Goal: Task Accomplishment & Management: Manage account settings

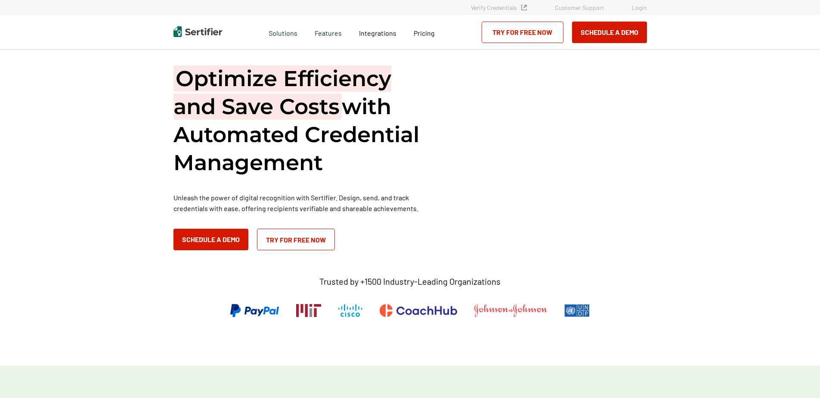
click at [645, 6] on link "Login" at bounding box center [639, 7] width 15 height 7
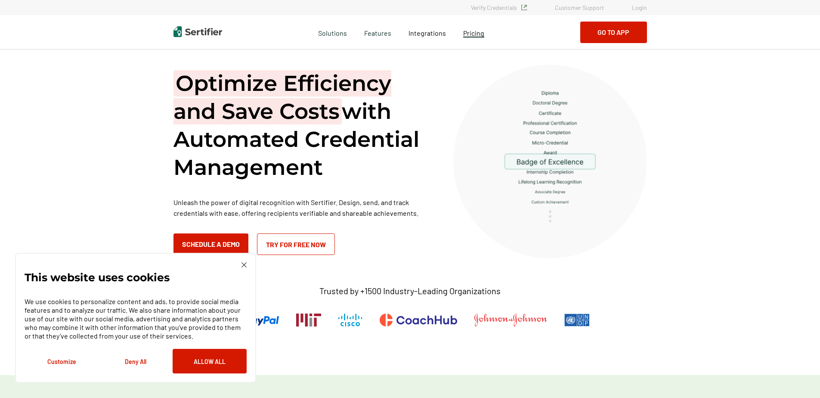
click at [471, 37] on link "Pricing" at bounding box center [473, 32] width 21 height 11
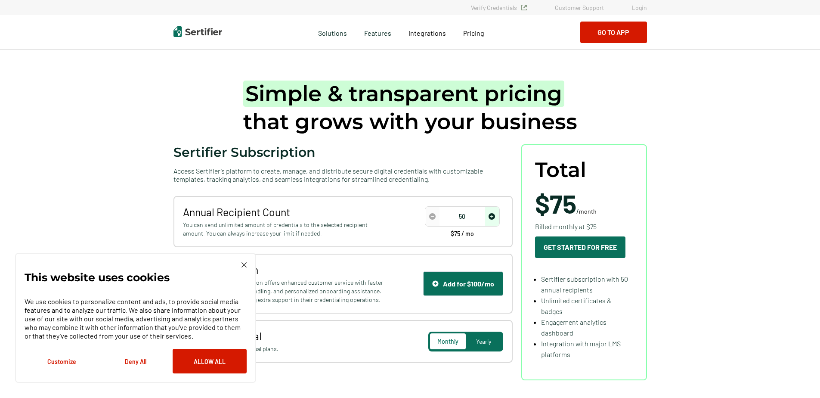
click at [245, 265] on img at bounding box center [244, 264] width 5 height 5
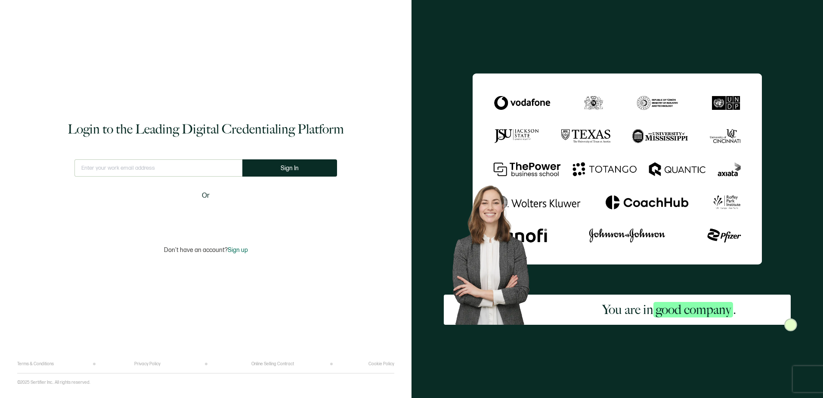
click at [161, 167] on input "text" at bounding box center [158, 167] width 168 height 17
type input "allison.malhiot@hyatt.com"
click at [289, 165] on span "Sign In" at bounding box center [293, 168] width 18 height 6
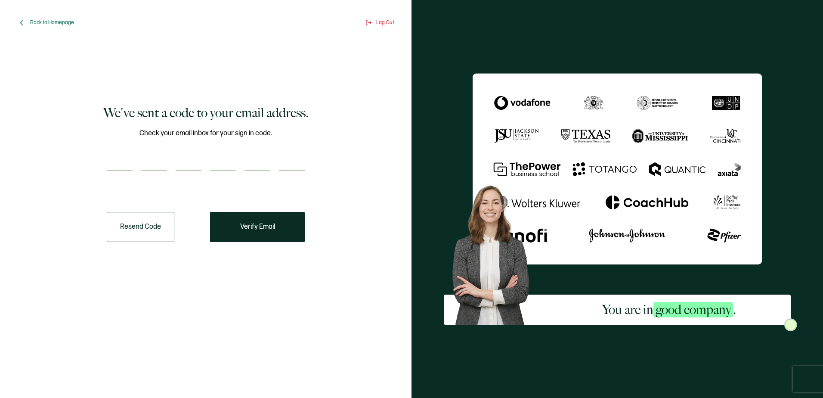
click at [123, 162] on input "number" at bounding box center [120, 162] width 26 height 17
type input "6"
type input "7"
type input "3"
type input "0"
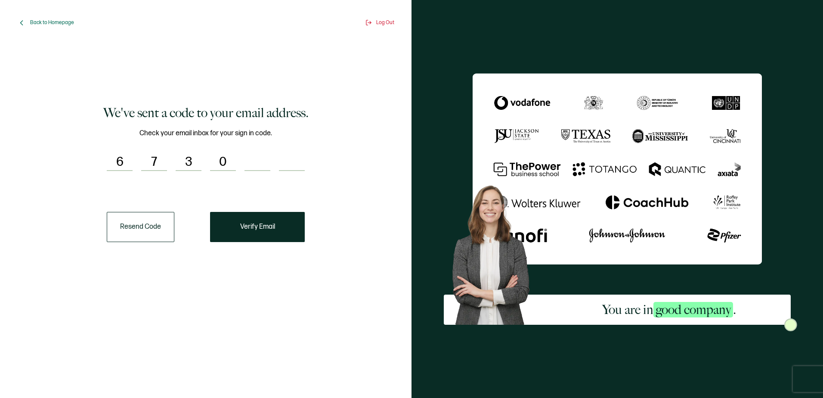
type input "1"
type input "3"
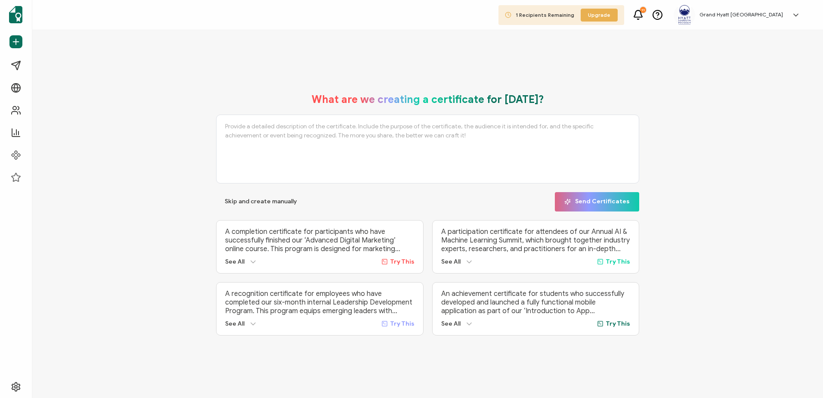
click at [574, 17] on span "1 Recipients Remaining" at bounding box center [545, 15] width 59 height 6
click at [644, 14] on icon at bounding box center [638, 14] width 11 height 11
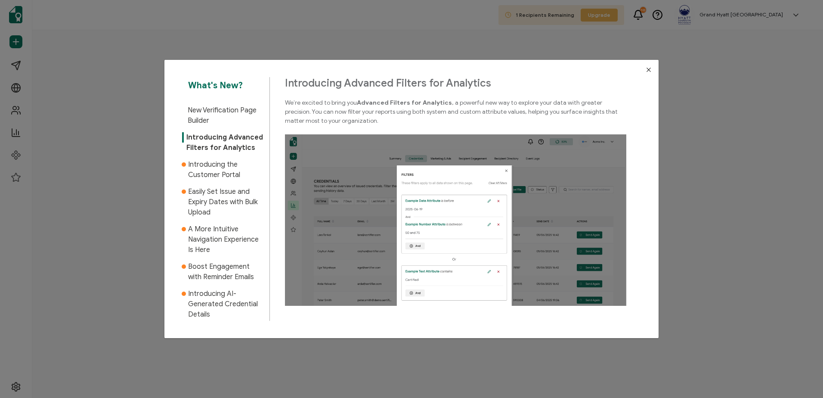
drag, startPoint x: 648, startPoint y: 68, endPoint x: 652, endPoint y: 64, distance: 5.8
click at [648, 69] on icon "Close" at bounding box center [648, 69] width 7 height 7
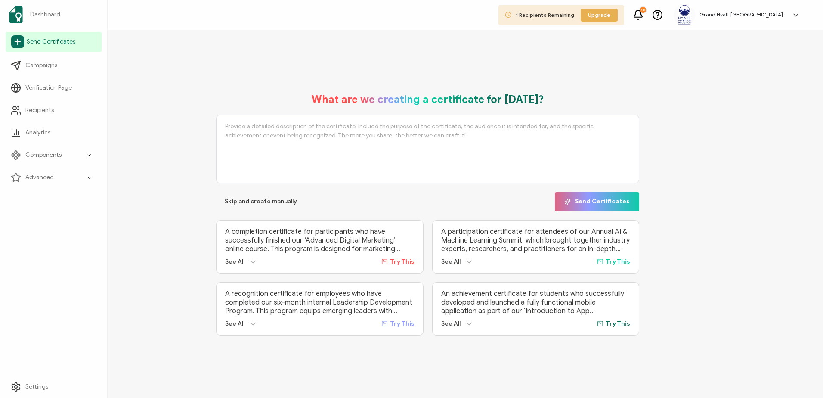
click at [35, 44] on span "Send Certificates" at bounding box center [51, 41] width 49 height 9
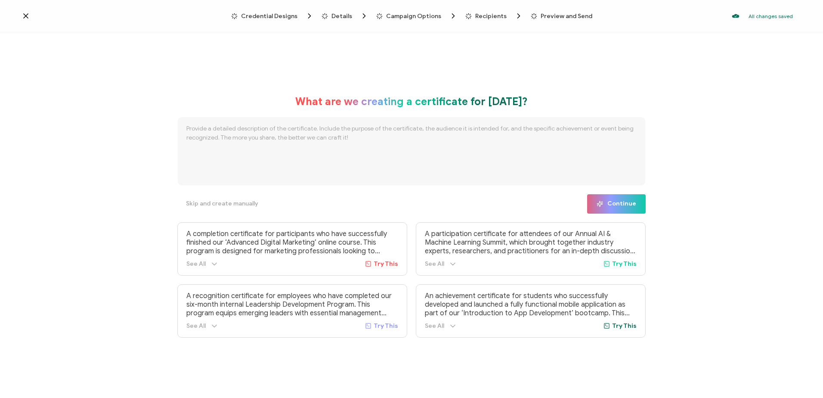
click at [26, 15] on icon at bounding box center [26, 16] width 9 height 9
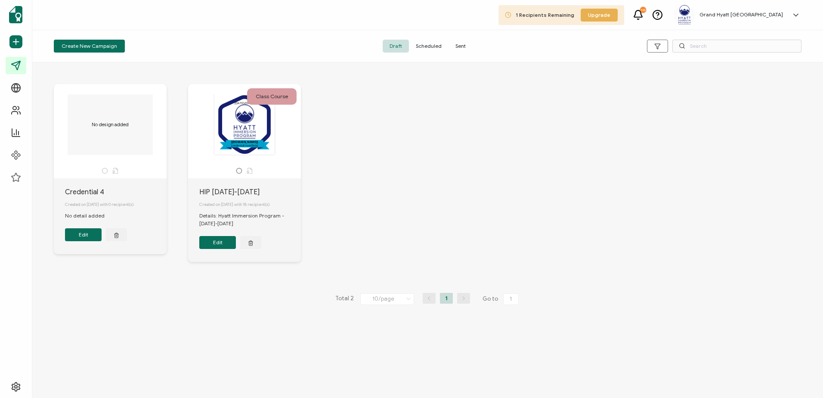
click at [210, 241] on button "Edit" at bounding box center [217, 242] width 37 height 13
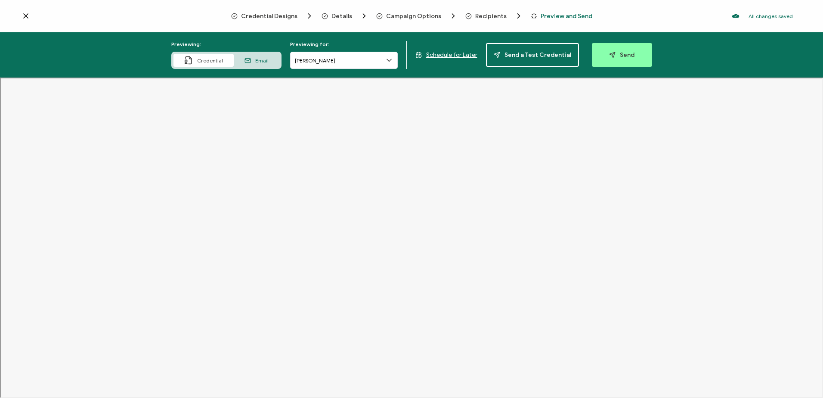
click at [392, 58] on icon at bounding box center [389, 60] width 9 height 9
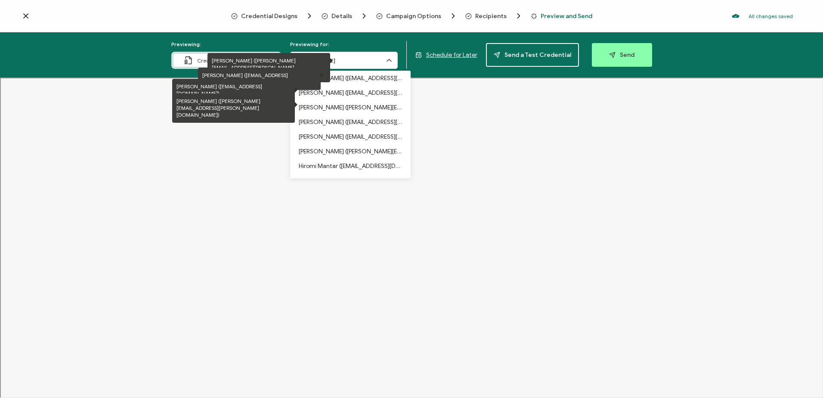
scroll to position [161, 0]
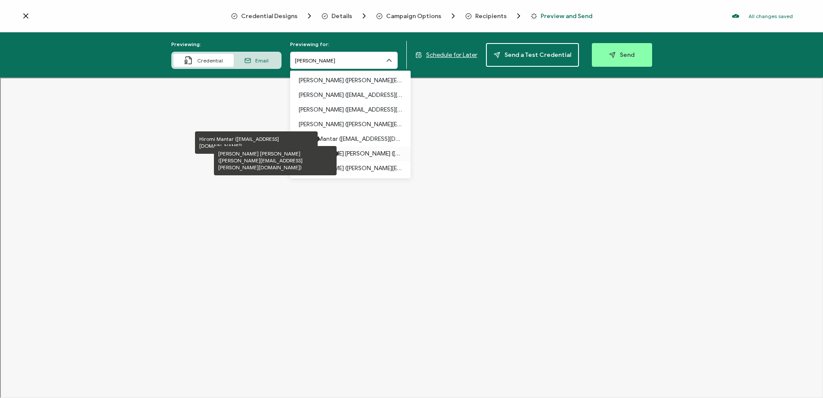
click at [349, 150] on p "Luna Chen (luna.chen@du.edu)" at bounding box center [350, 153] width 103 height 15
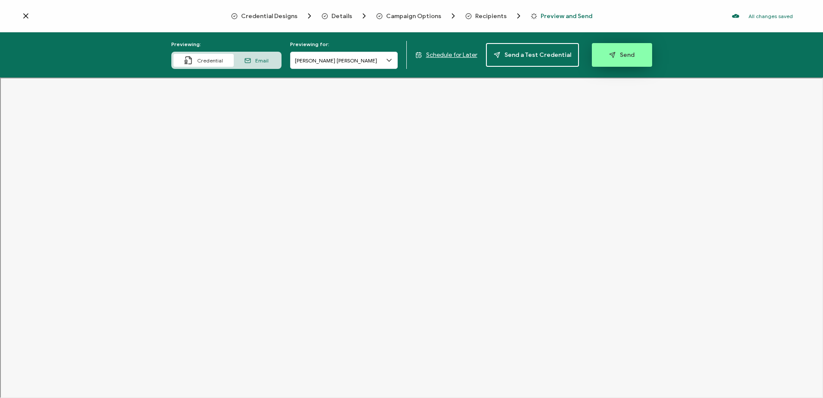
click at [617, 56] on span "Send" at bounding box center [621, 55] width 25 height 6
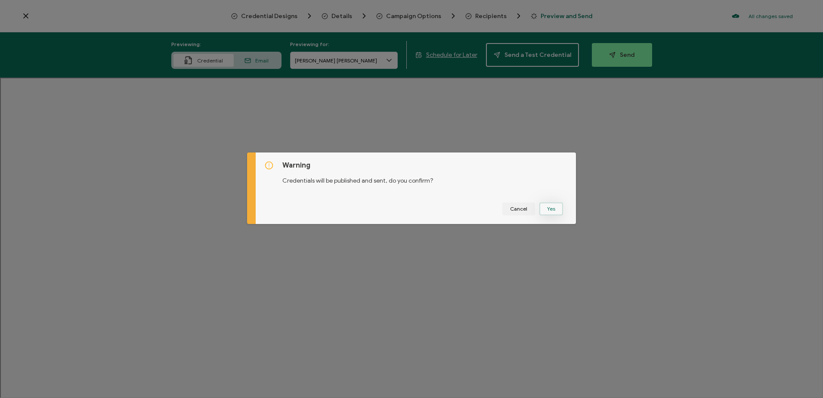
click at [555, 210] on button "Yes" at bounding box center [551, 208] width 24 height 13
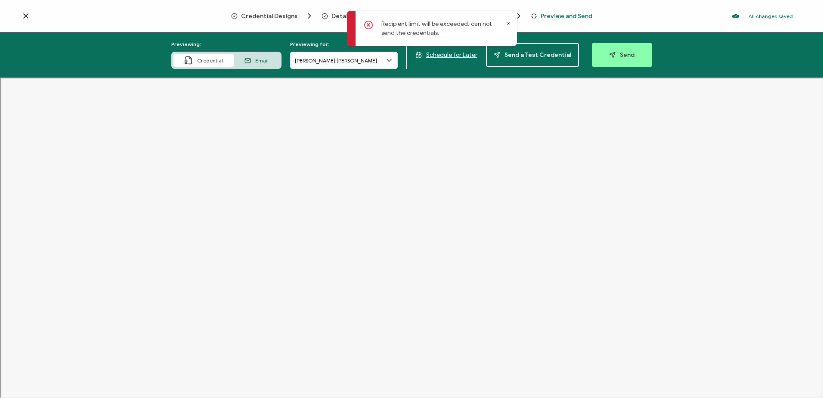
click at [506, 24] on div "Recipient limit will be exceeded, can not send the credentials." at bounding box center [432, 28] width 170 height 35
click at [508, 21] on div "Recipient limit will be exceeded, can not send the credentials." at bounding box center [432, 28] width 170 height 35
click at [251, 59] on icon at bounding box center [248, 60] width 6 height 6
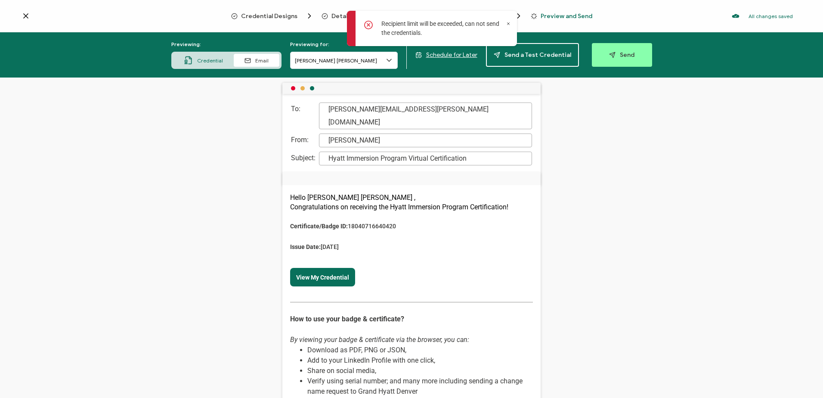
scroll to position [0, 0]
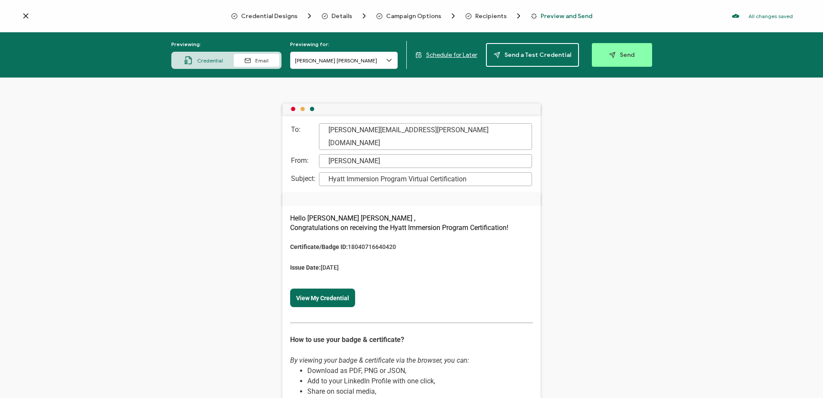
click at [209, 60] on span "Credential" at bounding box center [210, 60] width 26 height 6
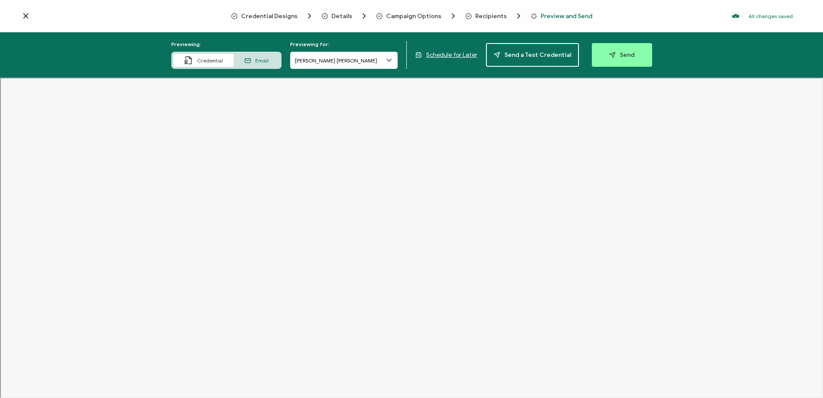
click at [27, 16] on icon at bounding box center [26, 16] width 9 height 9
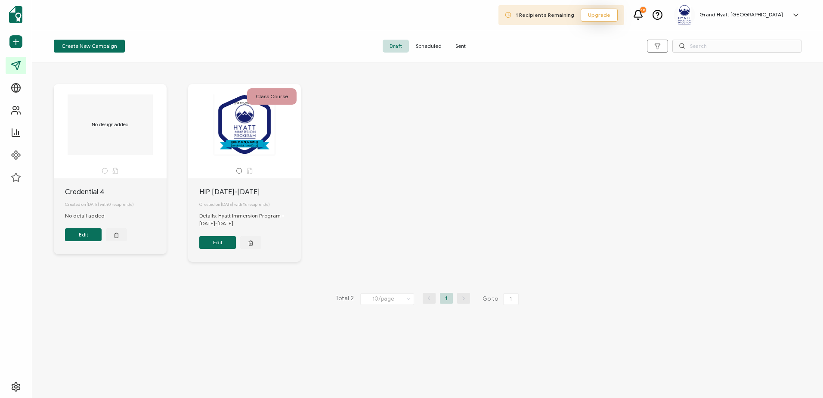
click at [610, 13] on span "Upgrade" at bounding box center [599, 15] width 22 height 8
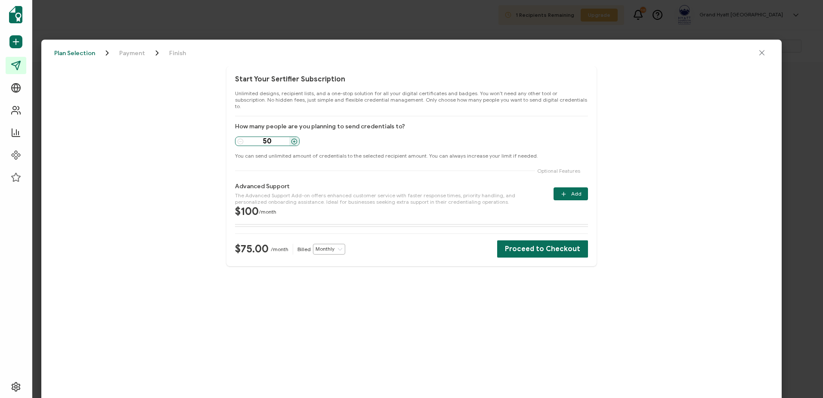
click at [238, 138] on icon at bounding box center [240, 141] width 6 height 6
click at [241, 138] on icon at bounding box center [240, 141] width 6 height 6
click at [328, 244] on input "Monthly" at bounding box center [329, 249] width 32 height 11
click at [330, 276] on span "Yearly" at bounding box center [329, 277] width 15 height 6
type input "Yearly"
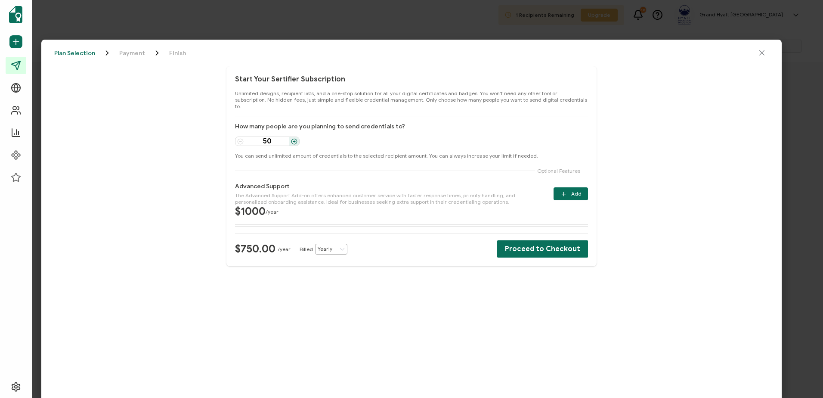
click at [759, 56] on icon "close drawer" at bounding box center [762, 53] width 9 height 9
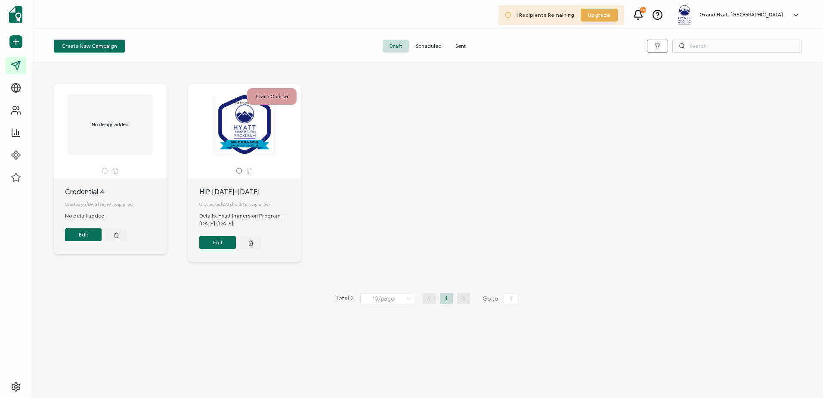
click at [574, 15] on span "1 Recipients Remaining" at bounding box center [545, 15] width 59 height 6
drag, startPoint x: 586, startPoint y: 15, endPoint x: 529, endPoint y: 48, distance: 65.6
click at [530, 48] on div "Draft Scheduled Sent" at bounding box center [427, 46] width 249 height 13
click at [465, 47] on span "Sent" at bounding box center [461, 46] width 24 height 13
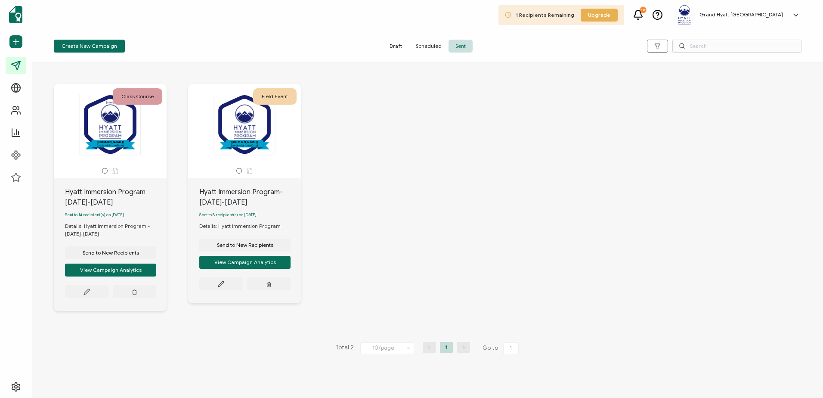
click at [423, 45] on span "Scheduled" at bounding box center [429, 46] width 40 height 13
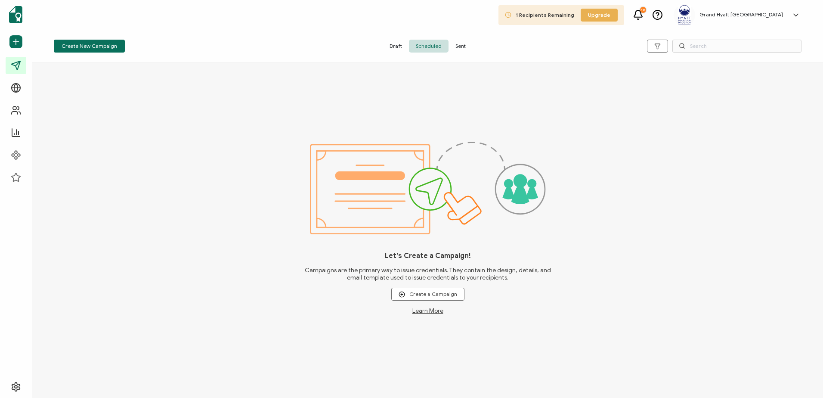
click at [388, 45] on span "Draft" at bounding box center [396, 46] width 26 height 13
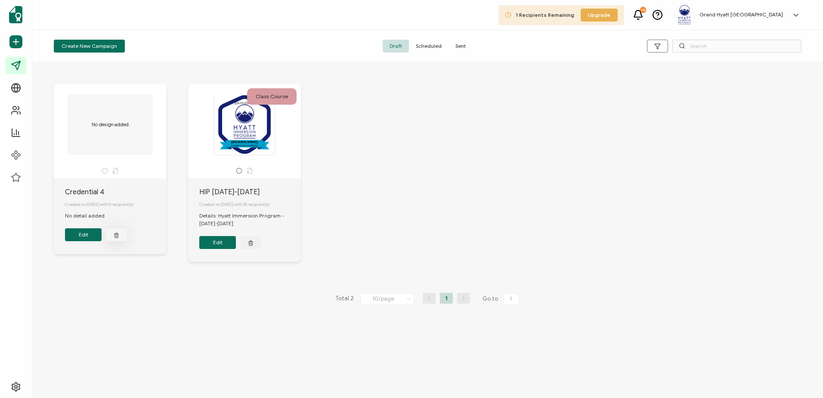
click at [116, 236] on line "button" at bounding box center [116, 235] width 0 height 1
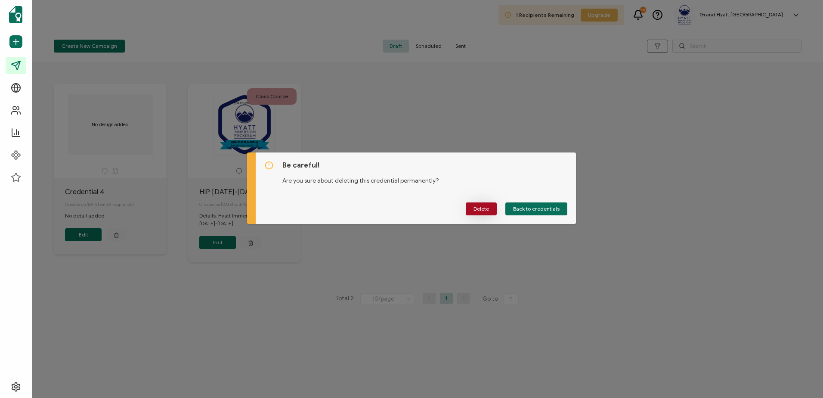
click at [486, 209] on span "Delete" at bounding box center [481, 208] width 15 height 5
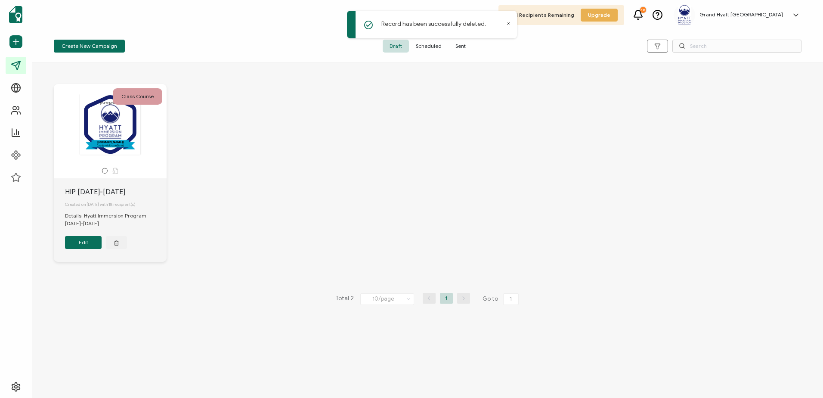
click at [85, 242] on button "Edit" at bounding box center [83, 242] width 37 height 13
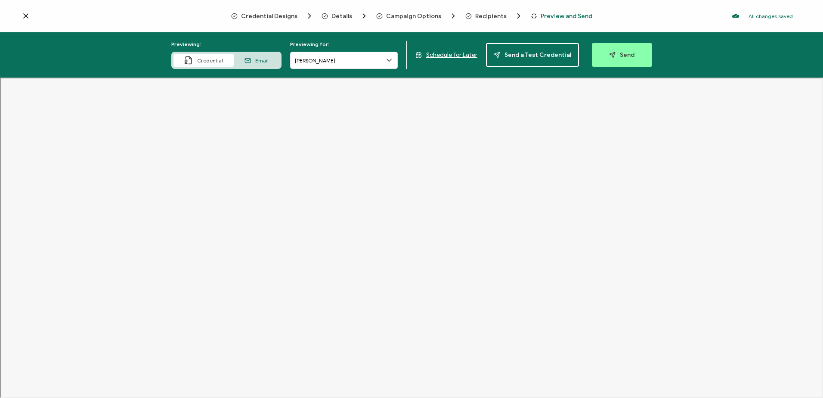
click at [393, 59] on icon at bounding box center [389, 60] width 9 height 9
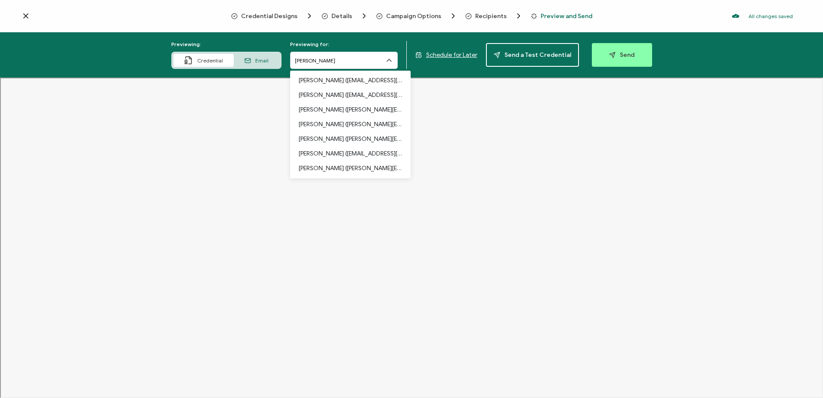
click at [393, 59] on icon at bounding box center [389, 60] width 9 height 9
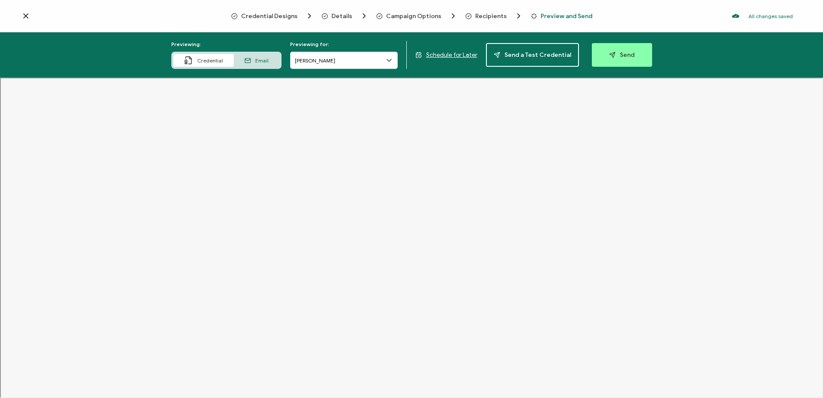
click at [26, 15] on icon at bounding box center [26, 16] width 9 height 9
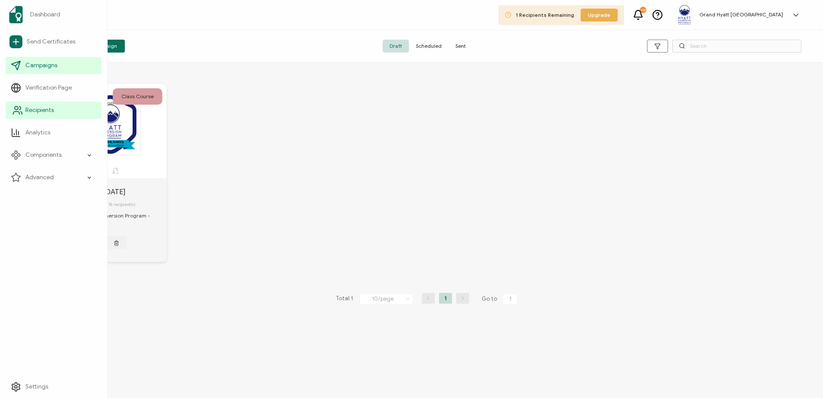
click at [40, 112] on span "Recipients" at bounding box center [39, 110] width 28 height 9
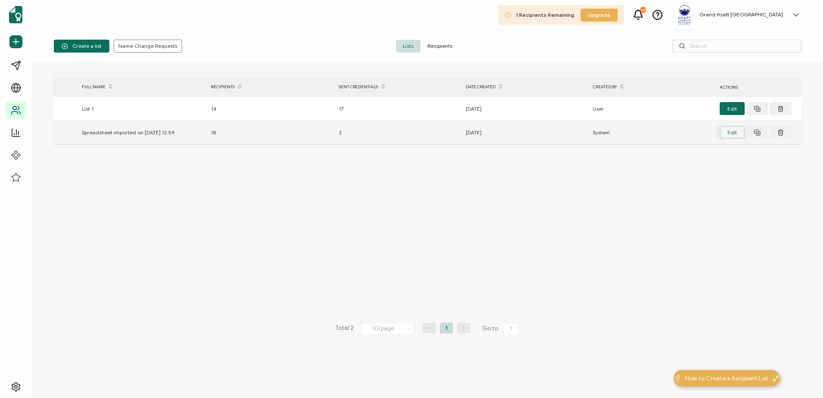
click at [723, 131] on button "Edit" at bounding box center [732, 132] width 25 height 13
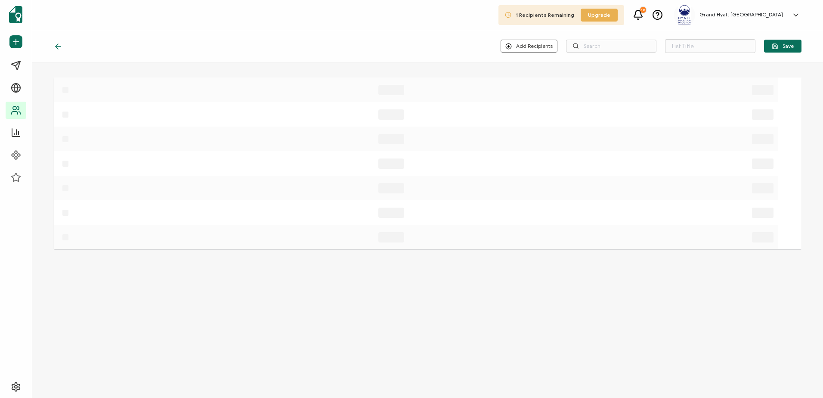
type input "Spreadsheet imported on 14 Apr, 12:59"
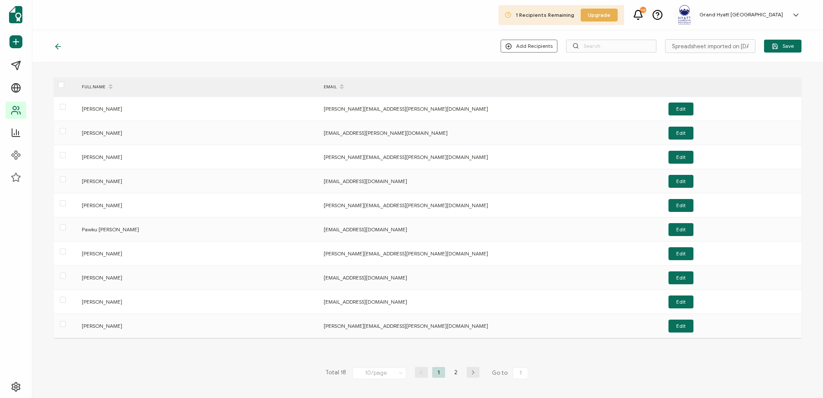
click at [475, 372] on icon "button" at bounding box center [473, 372] width 13 height 5
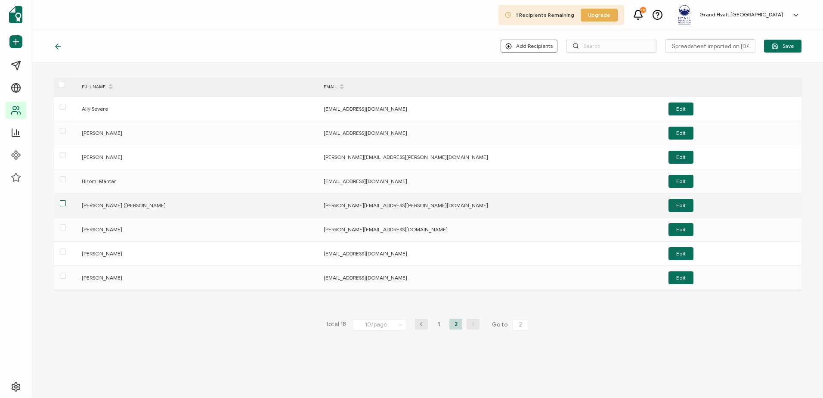
click at [65, 204] on span at bounding box center [63, 203] width 6 height 6
click at [66, 200] on input "checkbox" at bounding box center [66, 200] width 0 height 0
click at [62, 204] on span at bounding box center [63, 203] width 6 height 6
click at [66, 200] on input "checkbox" at bounding box center [66, 200] width 0 height 0
click at [676, 202] on button "Edit" at bounding box center [681, 205] width 25 height 13
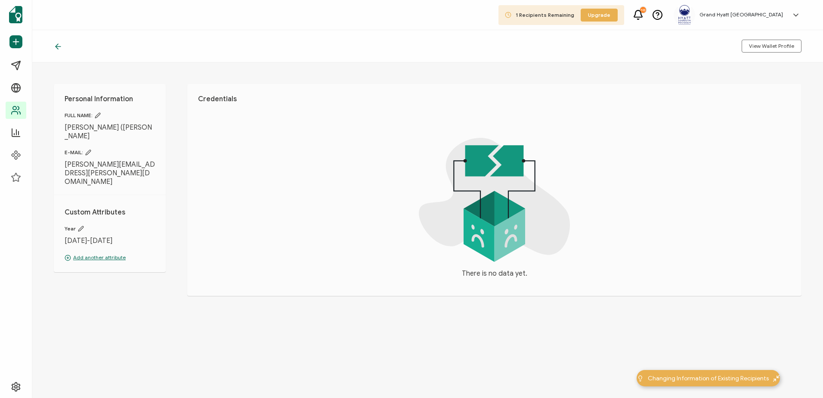
click at [54, 44] on div "View Wallet Profile" at bounding box center [427, 46] width 791 height 32
click at [56, 45] on icon at bounding box center [58, 46] width 9 height 9
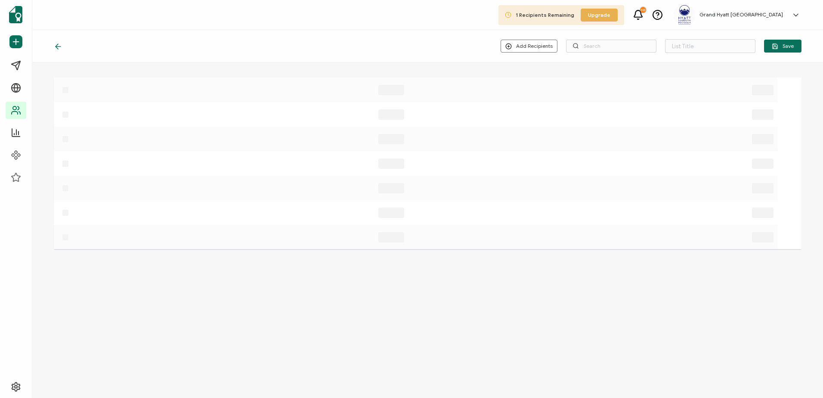
type input "Spreadsheet imported on 14 Apr, 12:59"
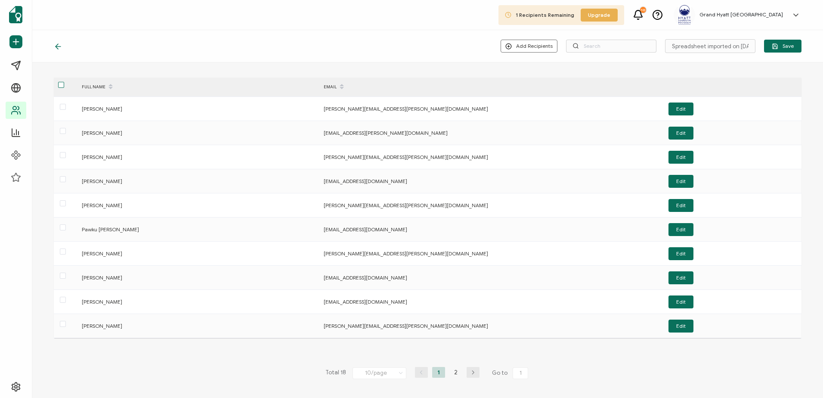
click at [62, 84] on span at bounding box center [61, 85] width 6 height 6
click at [64, 82] on input "checkbox" at bounding box center [64, 82] width 0 height 0
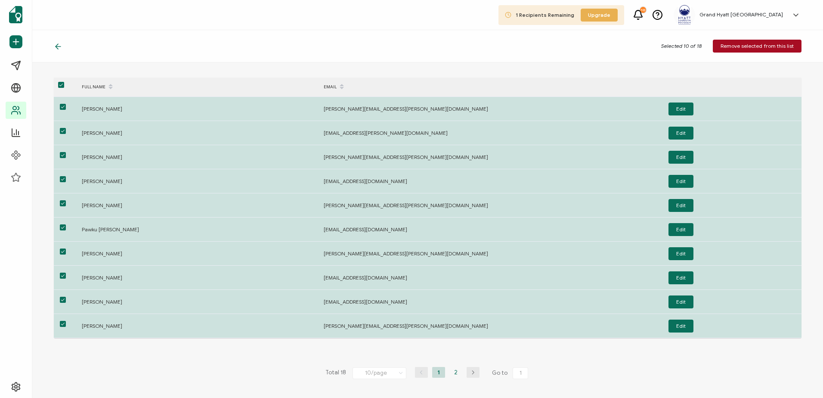
click at [453, 371] on li "2" at bounding box center [455, 372] width 13 height 11
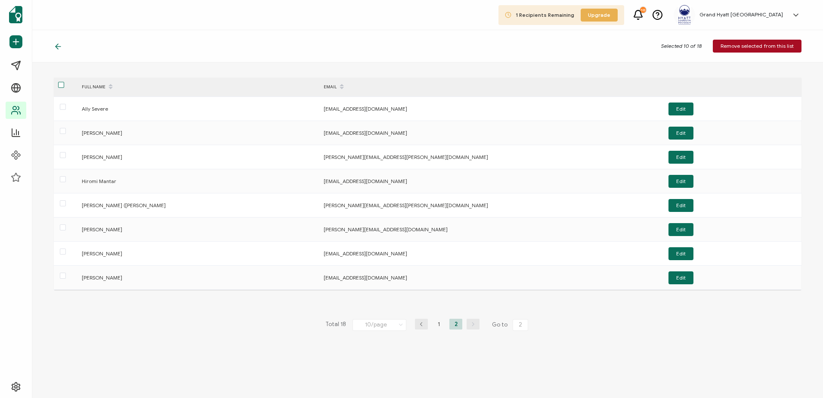
click at [60, 86] on span at bounding box center [61, 85] width 6 height 6
click at [64, 82] on input "checkbox" at bounding box center [64, 82] width 0 height 0
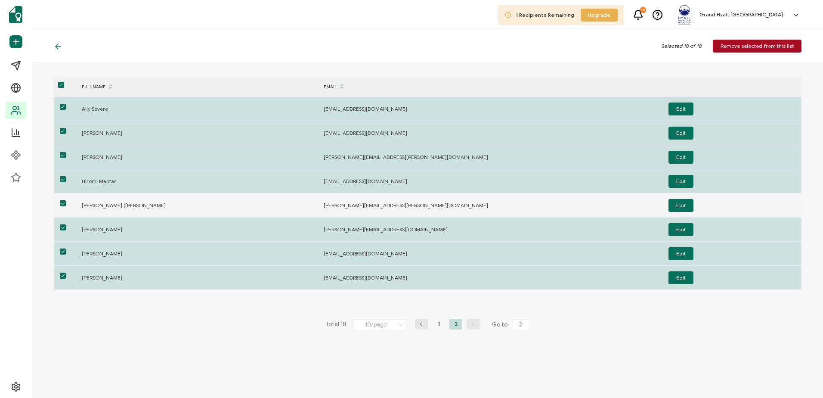
click at [64, 203] on span at bounding box center [63, 203] width 6 height 6
click at [66, 200] on input "checkbox" at bounding box center [66, 200] width 0 height 0
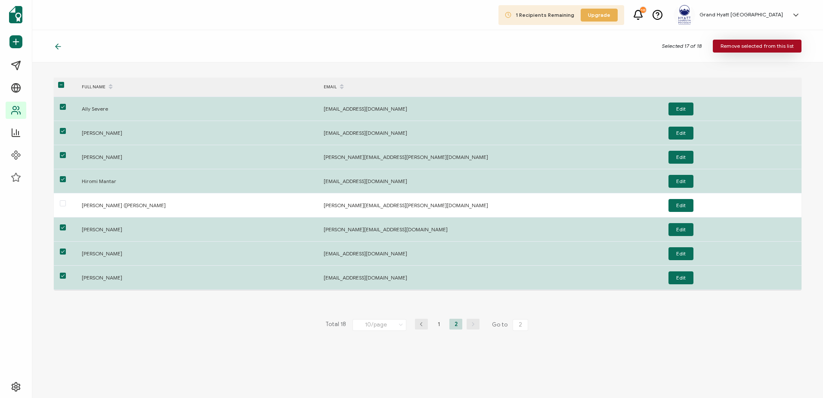
click at [749, 46] on span "Remove selected from this list" at bounding box center [757, 45] width 73 height 5
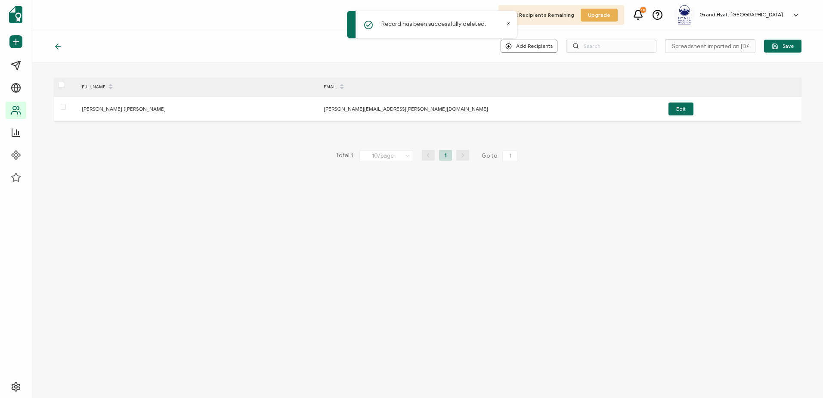
drag, startPoint x: 557, startPoint y: 184, endPoint x: 559, endPoint y: 176, distance: 8.2
click at [556, 184] on div "Add Recipients Spreadsheet imported on 14 Apr, 12:59 Save FULL NAME EMAIL Luna …" at bounding box center [427, 214] width 791 height 368
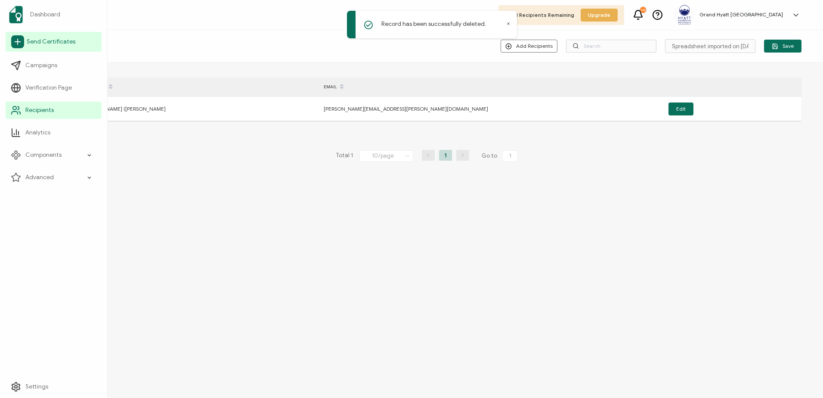
click at [34, 43] on span "Send Certificates" at bounding box center [51, 41] width 49 height 9
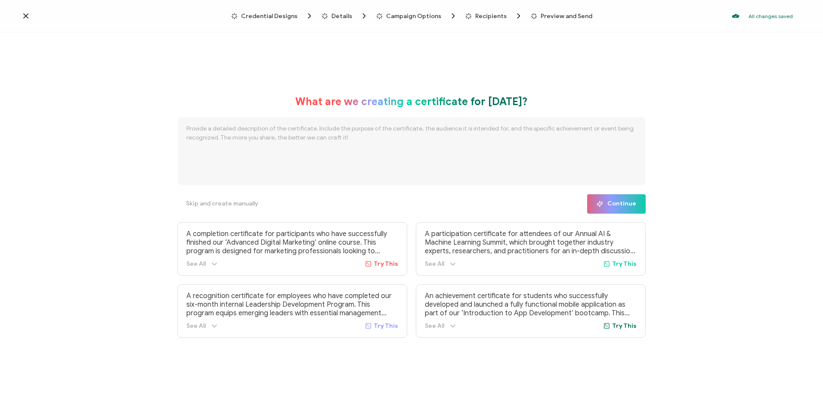
click at [259, 13] on span "Credential Designs" at bounding box center [269, 16] width 56 height 6
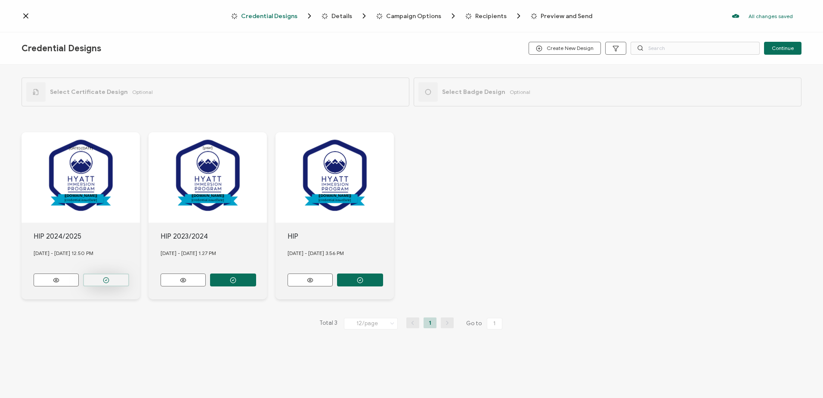
click at [100, 278] on button "button" at bounding box center [106, 279] width 46 height 13
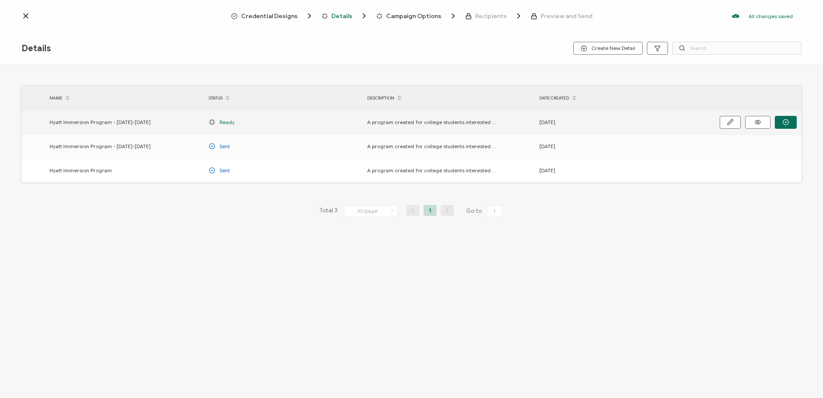
click at [141, 121] on div "Hyatt Immersion Program - 2024-2025" at bounding box center [124, 122] width 159 height 10
click at [122, 122] on span "Hyatt Immersion Program - 2024-2025" at bounding box center [100, 122] width 101 height 10
click at [727, 124] on icon "button" at bounding box center [730, 122] width 6 height 6
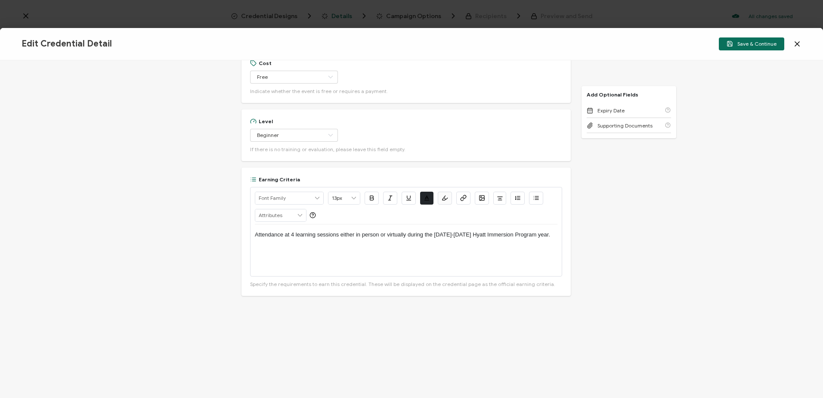
scroll to position [501, 0]
click at [753, 42] on span "Save & Continue" at bounding box center [752, 43] width 50 height 6
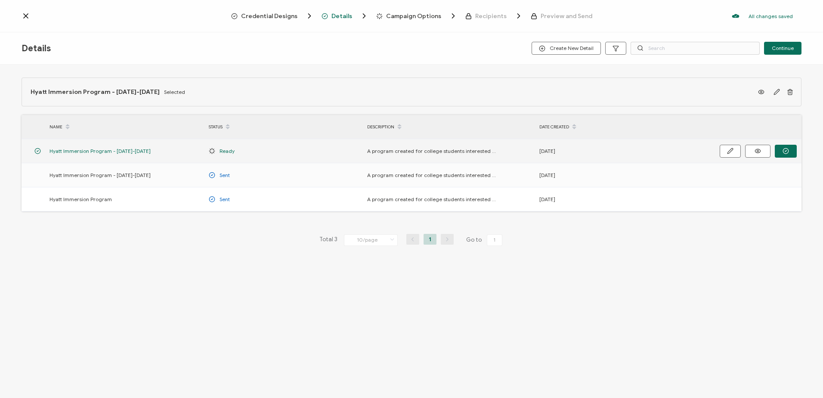
click at [232, 147] on span "Ready" at bounding box center [227, 151] width 15 height 10
click at [793, 152] on button "button" at bounding box center [786, 151] width 22 height 13
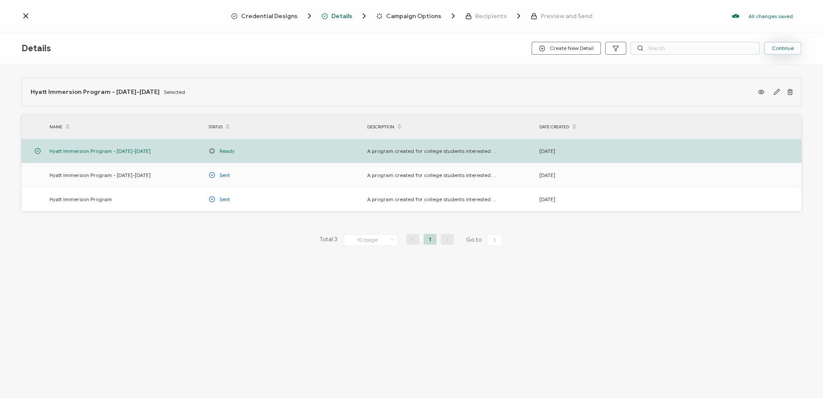
click at [783, 46] on span "Continue" at bounding box center [783, 48] width 22 height 5
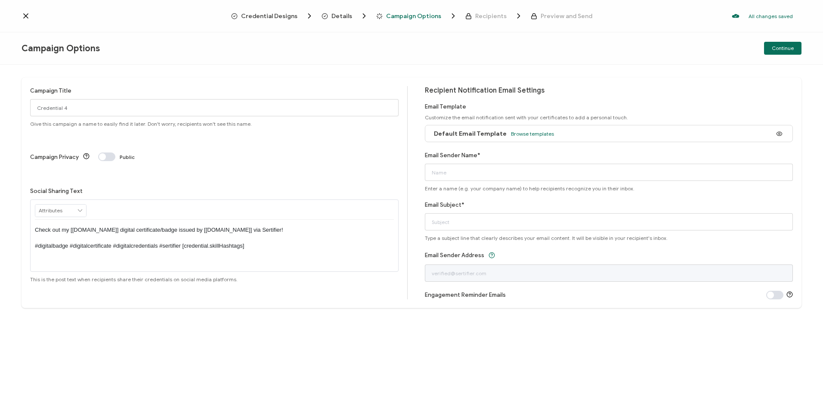
click at [22, 14] on icon at bounding box center [26, 16] width 9 height 9
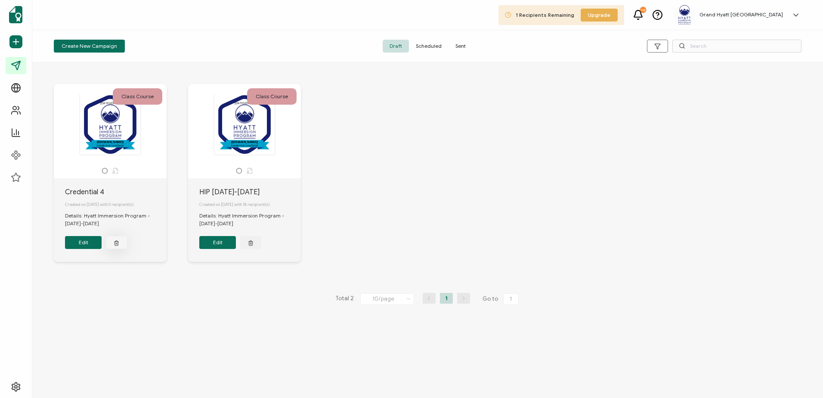
click at [111, 247] on button "button" at bounding box center [116, 242] width 21 height 13
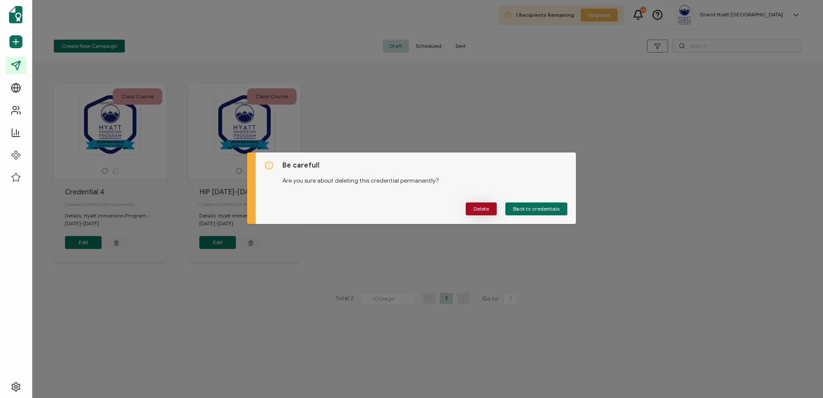
click at [488, 209] on span "Delete" at bounding box center [481, 208] width 15 height 5
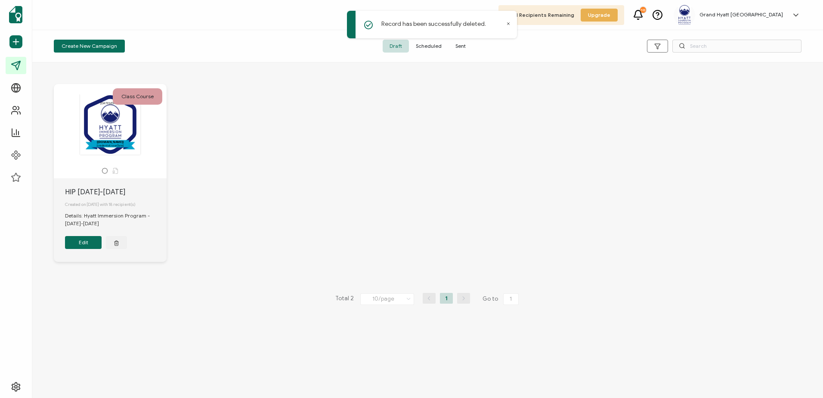
click at [81, 241] on button "Edit" at bounding box center [83, 242] width 37 height 13
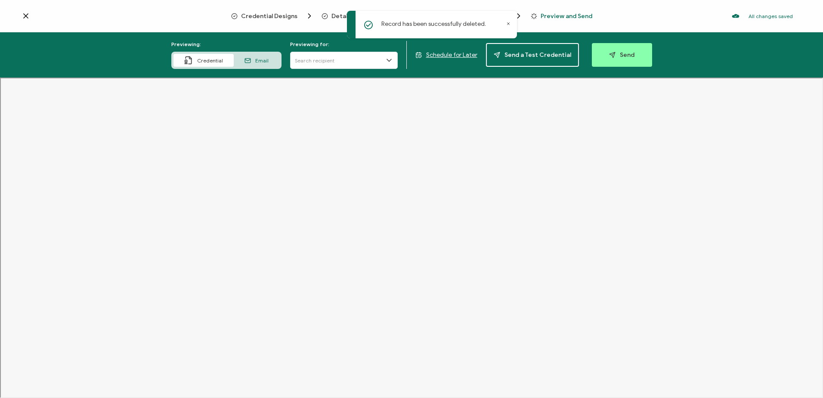
click at [509, 23] on icon at bounding box center [508, 24] width 4 height 4
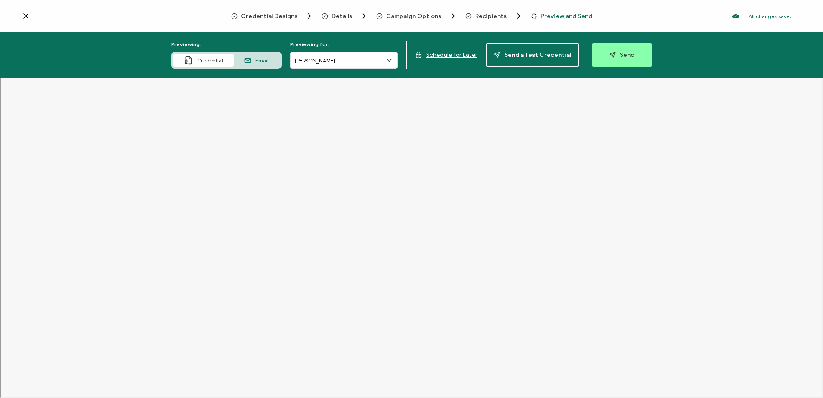
click at [390, 59] on icon at bounding box center [389, 60] width 9 height 9
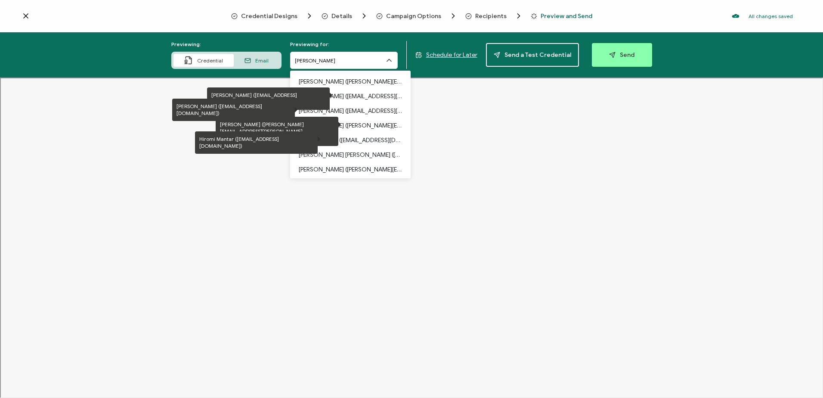
scroll to position [161, 0]
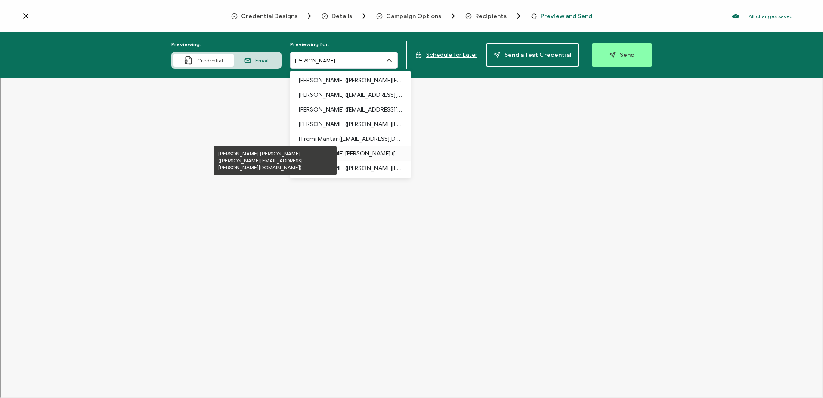
click at [353, 155] on p "Luna Chen (luna.chen@du.edu)" at bounding box center [350, 153] width 103 height 15
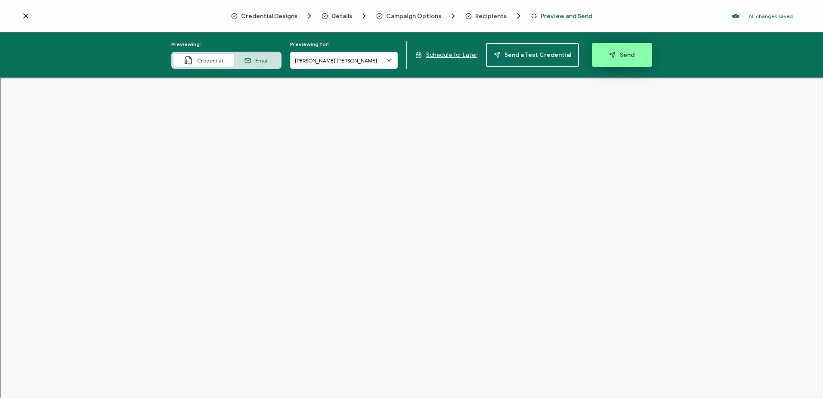
click at [618, 53] on span "Send" at bounding box center [621, 55] width 25 height 6
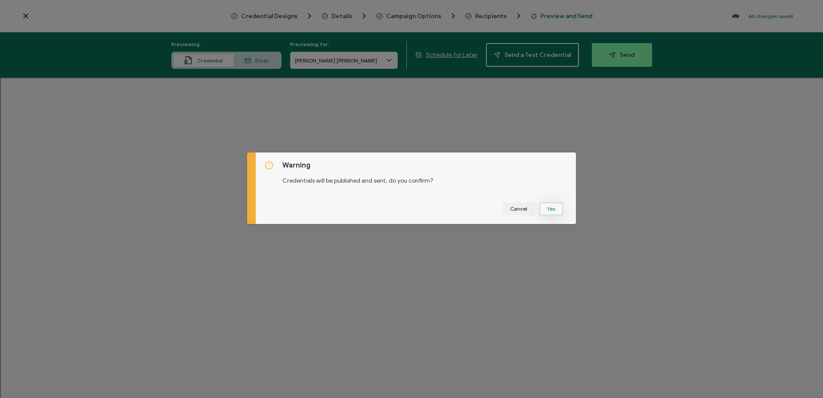
click at [545, 210] on button "Yes" at bounding box center [551, 208] width 24 height 13
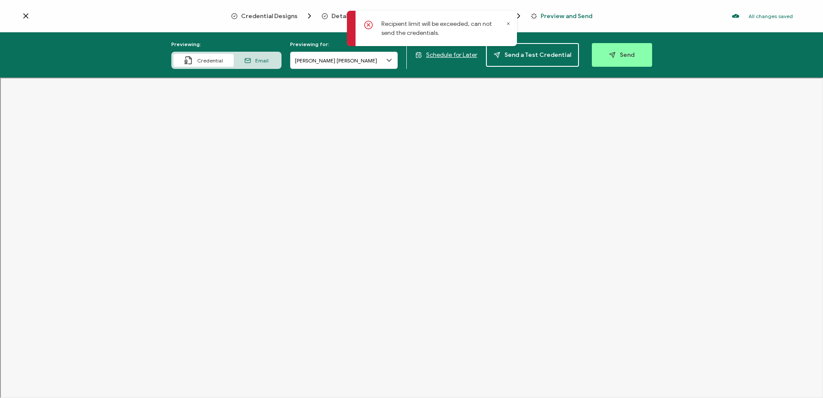
click at [505, 22] on div "Recipient limit will be exceeded, can not send the credentials." at bounding box center [432, 28] width 170 height 35
click at [508, 24] on icon at bounding box center [509, 24] width 2 height 2
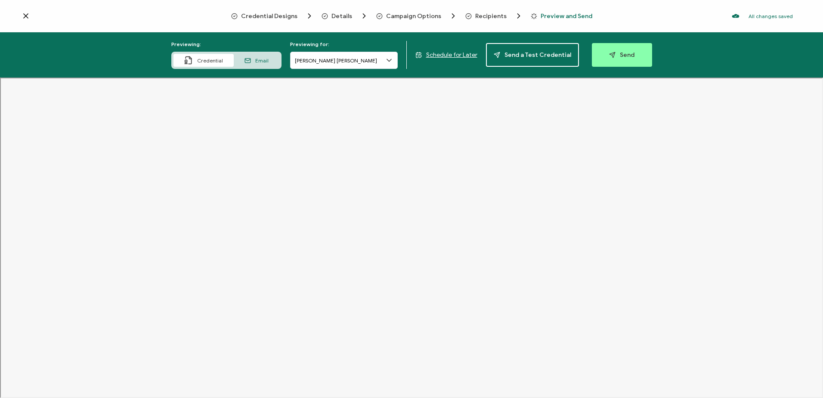
click at [390, 61] on icon at bounding box center [389, 60] width 9 height 9
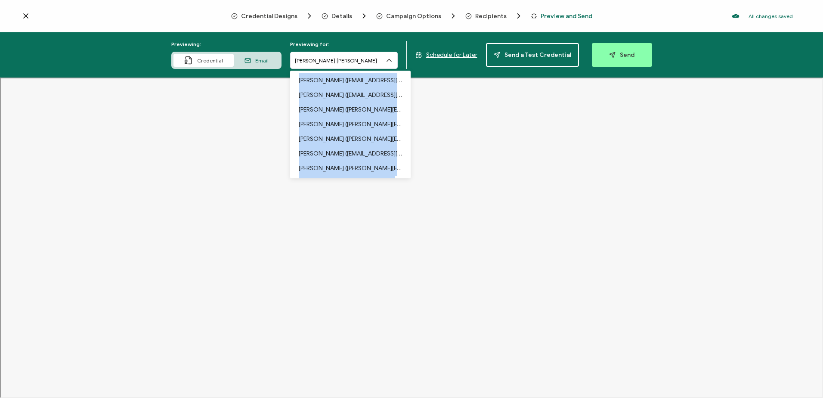
click at [390, 61] on icon at bounding box center [389, 60] width 9 height 9
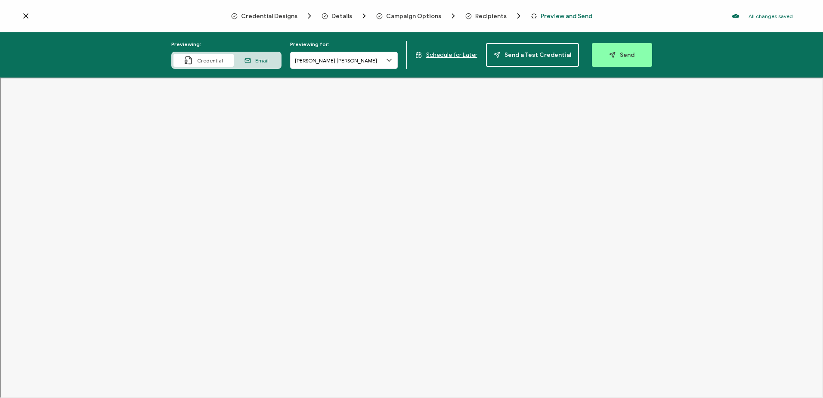
drag, startPoint x: 406, startPoint y: 20, endPoint x: 421, endPoint y: 19, distance: 15.1
click at [406, 20] on div "Credential Designs Details Campaign Options Recipients Preview and Send All cha…" at bounding box center [411, 16] width 823 height 32
click at [475, 13] on span "Recipients" at bounding box center [490, 16] width 31 height 6
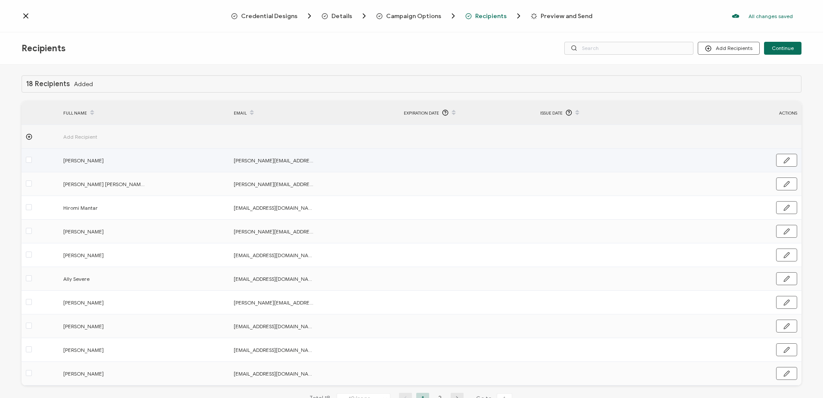
drag, startPoint x: 30, startPoint y: 159, endPoint x: 31, endPoint y: 165, distance: 5.7
click at [30, 160] on span at bounding box center [29, 160] width 6 height 6
click at [32, 157] on input "checkbox" at bounding box center [32, 157] width 0 height 0
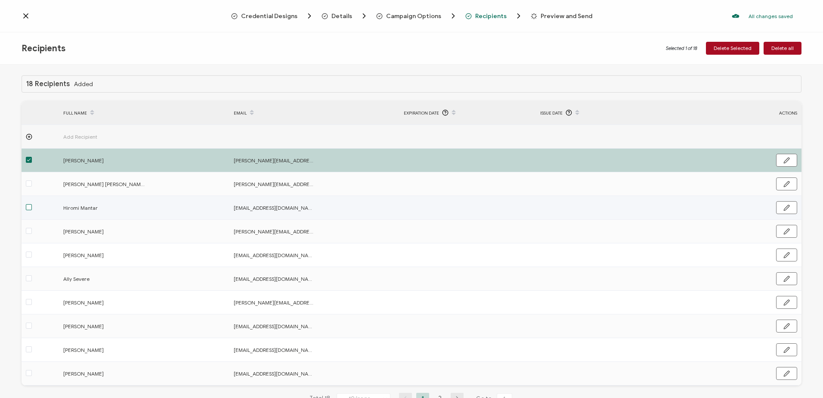
click at [29, 205] on span at bounding box center [29, 207] width 6 height 6
click at [32, 204] on input "checkbox" at bounding box center [32, 204] width 0 height 0
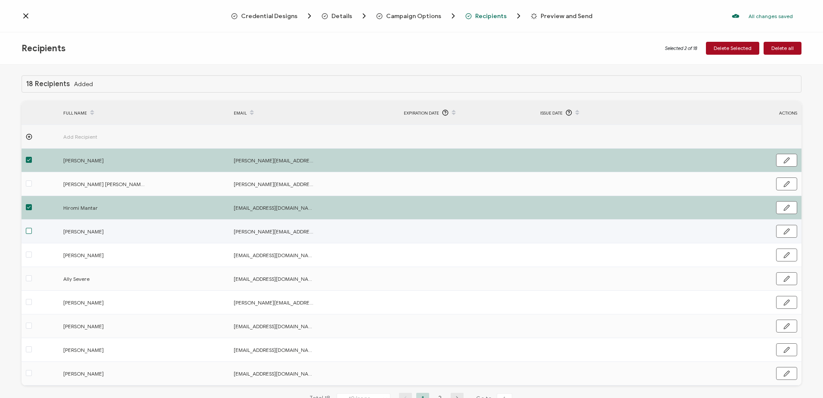
click at [30, 231] on span at bounding box center [29, 231] width 6 height 6
click at [32, 228] on input "checkbox" at bounding box center [32, 228] width 0 height 0
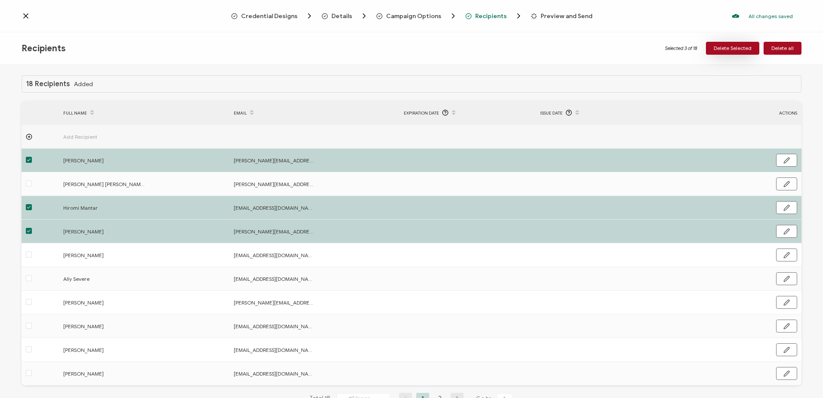
click at [746, 50] on span "Delete Selected" at bounding box center [733, 48] width 38 height 5
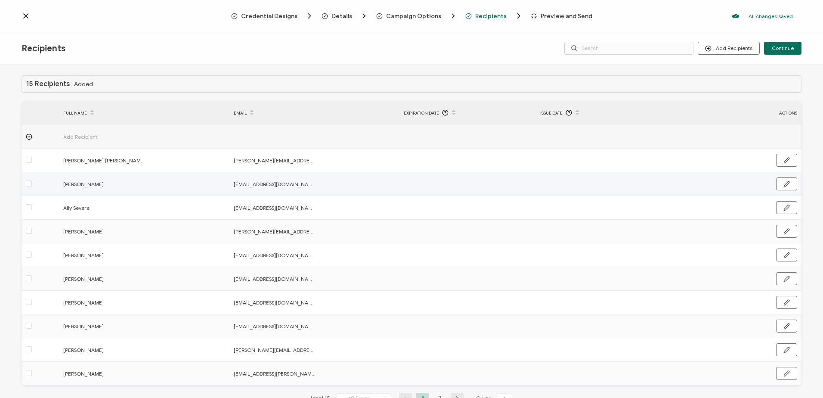
click at [28, 184] on span at bounding box center [29, 183] width 6 height 6
click at [32, 180] on input "checkbox" at bounding box center [32, 180] width 0 height 0
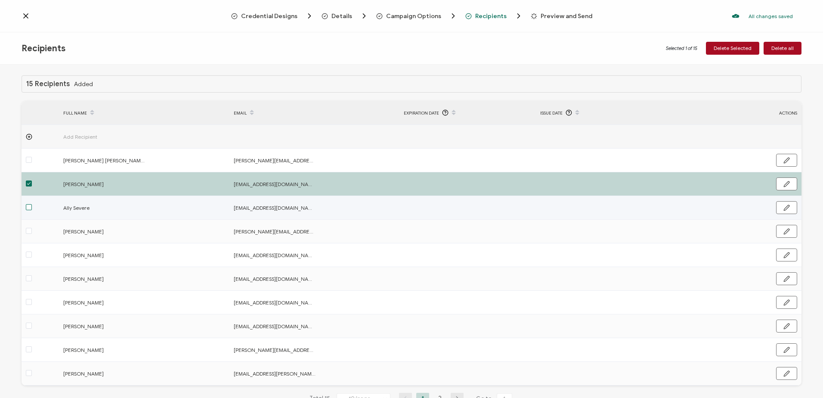
click at [28, 208] on span at bounding box center [29, 207] width 6 height 6
click at [32, 204] on input "checkbox" at bounding box center [32, 204] width 0 height 0
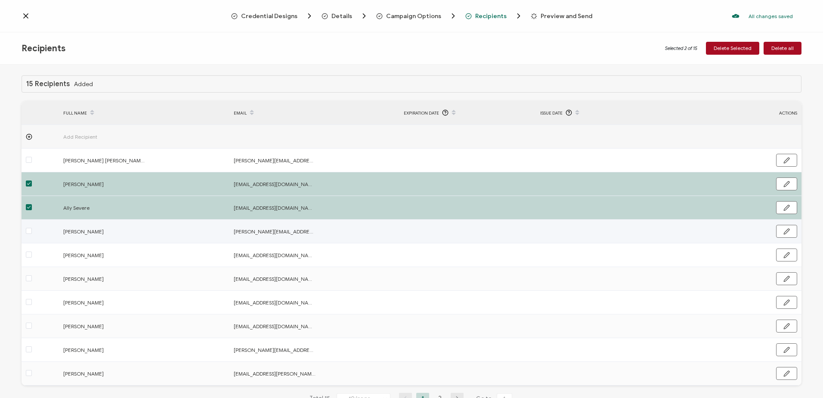
click at [30, 236] on td at bounding box center [40, 232] width 37 height 24
click at [28, 232] on span at bounding box center [29, 231] width 6 height 6
click at [32, 228] on input "checkbox" at bounding box center [32, 228] width 0 height 0
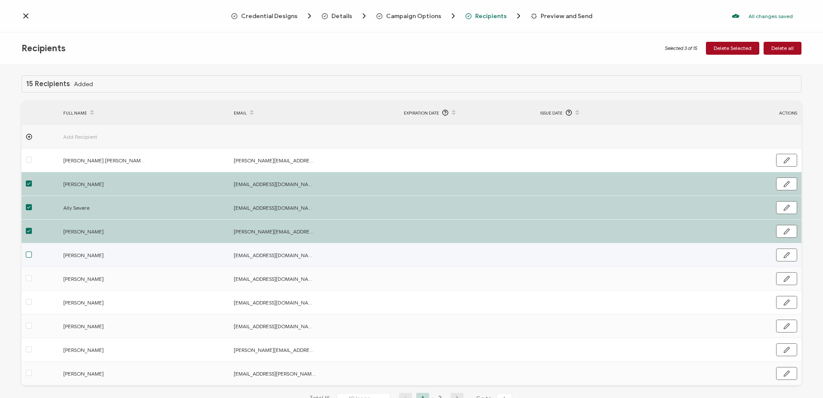
click at [30, 255] on span at bounding box center [29, 254] width 6 height 6
click at [32, 251] on input "checkbox" at bounding box center [32, 251] width 0 height 0
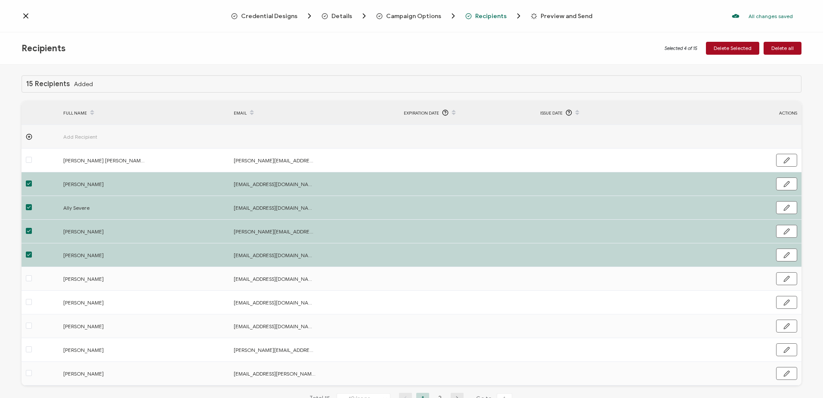
click at [741, 51] on span "Delete Selected" at bounding box center [733, 48] width 38 height 5
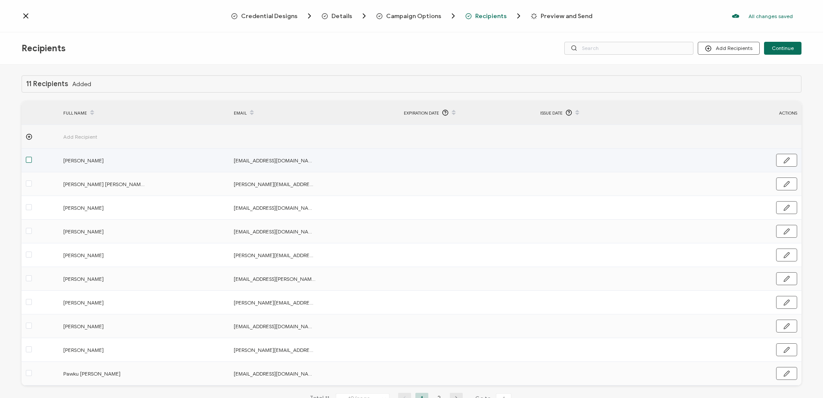
click at [29, 160] on span at bounding box center [29, 160] width 6 height 6
click at [32, 157] on input "checkbox" at bounding box center [32, 157] width 0 height 0
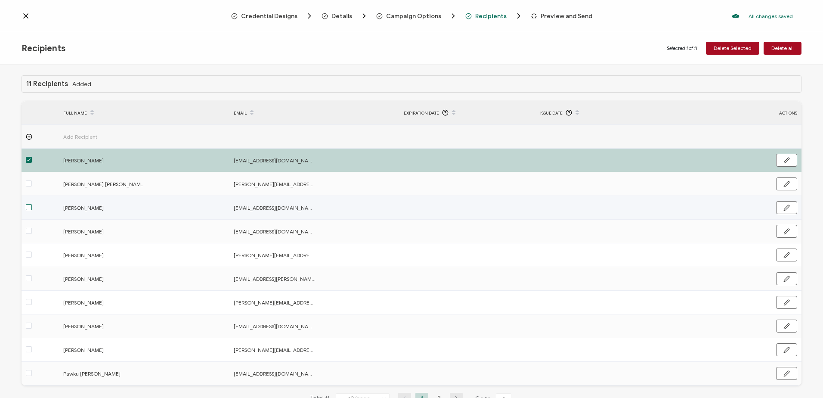
click at [30, 209] on span at bounding box center [29, 207] width 6 height 6
click at [32, 204] on input "checkbox" at bounding box center [32, 204] width 0 height 0
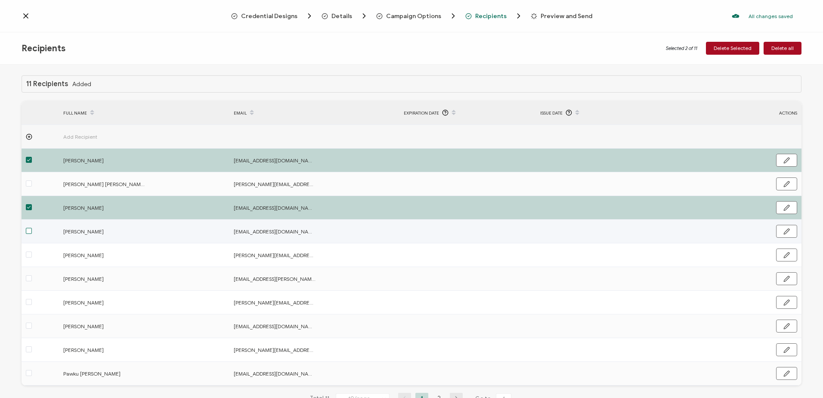
click at [26, 233] on span at bounding box center [29, 231] width 6 height 6
click at [32, 228] on input "checkbox" at bounding box center [32, 228] width 0 height 0
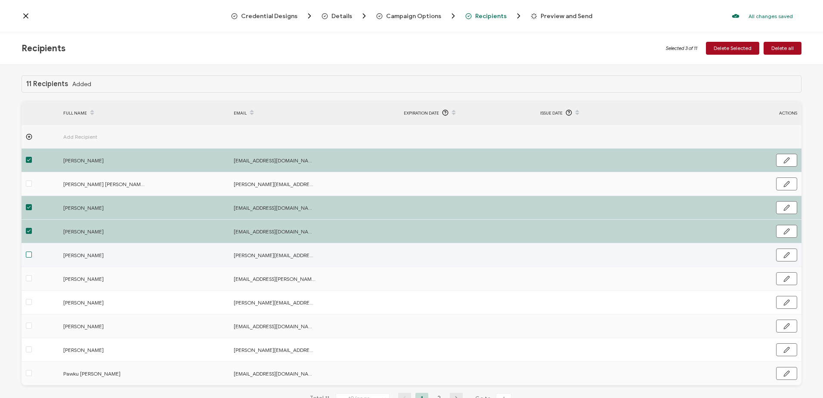
click at [28, 256] on span at bounding box center [29, 254] width 6 height 6
click at [32, 251] on input "checkbox" at bounding box center [32, 251] width 0 height 0
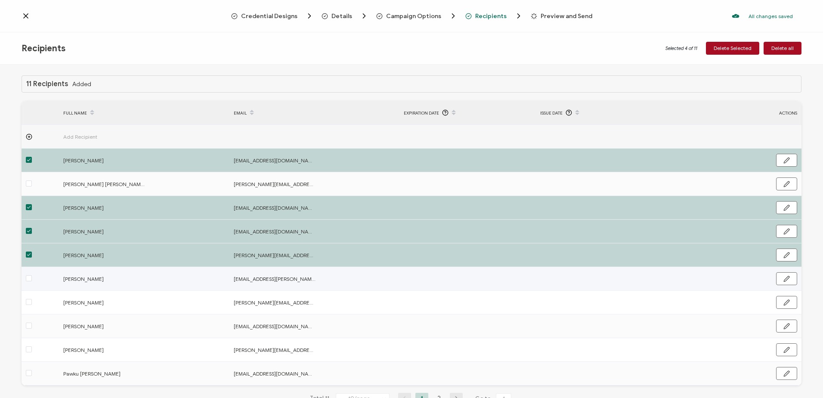
click at [30, 275] on label at bounding box center [29, 279] width 6 height 10
click at [32, 275] on input "checkbox" at bounding box center [32, 275] width 0 height 0
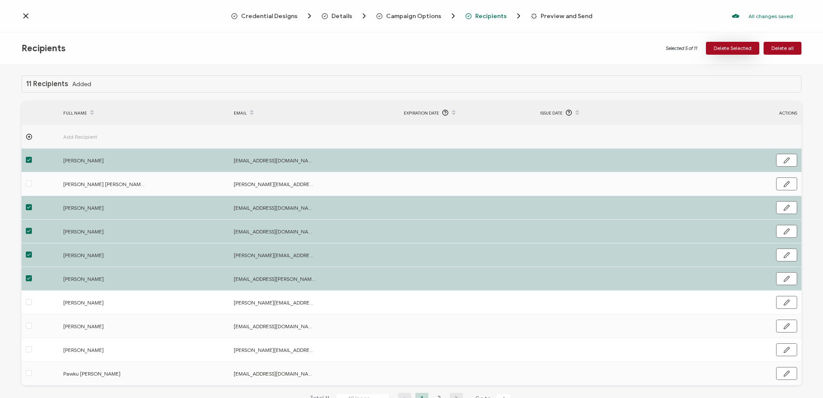
click at [744, 52] on button "Delete Selected" at bounding box center [732, 48] width 53 height 13
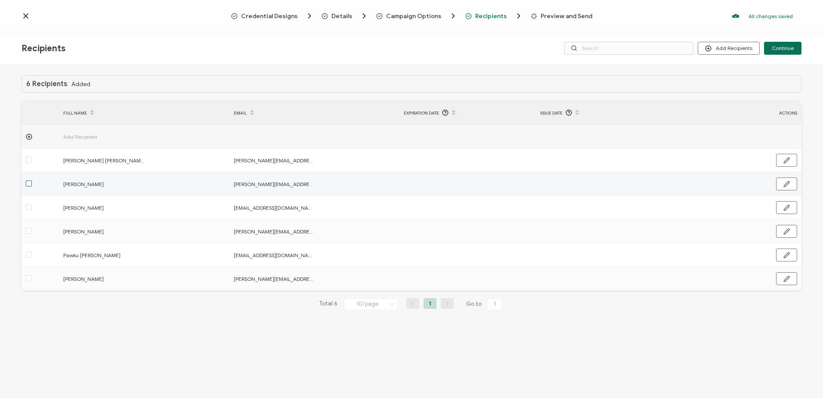
click at [28, 184] on span at bounding box center [29, 183] width 6 height 6
click at [32, 180] on input "checkbox" at bounding box center [32, 180] width 0 height 0
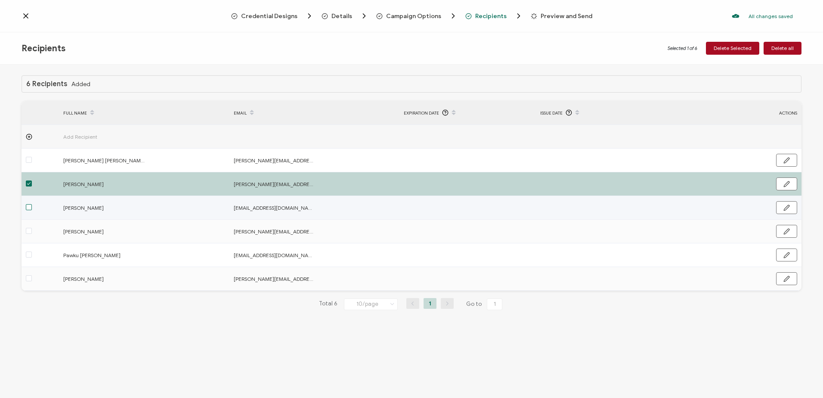
click at [28, 208] on span at bounding box center [29, 207] width 6 height 6
click at [32, 204] on input "checkbox" at bounding box center [32, 204] width 0 height 0
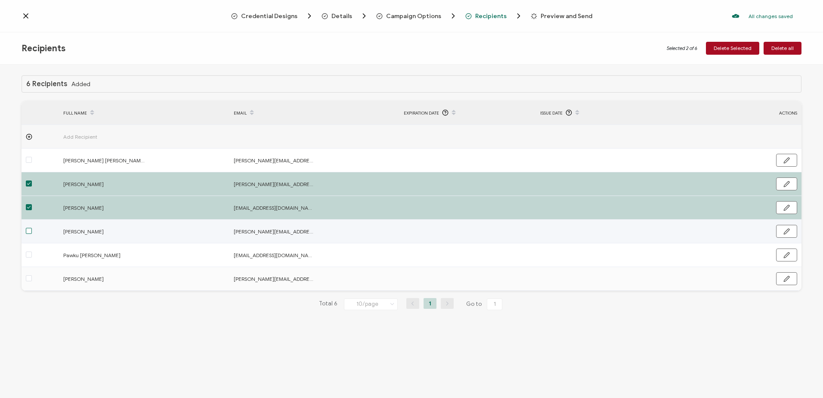
click at [28, 230] on span at bounding box center [29, 231] width 6 height 6
click at [32, 228] on input "checkbox" at bounding box center [32, 228] width 0 height 0
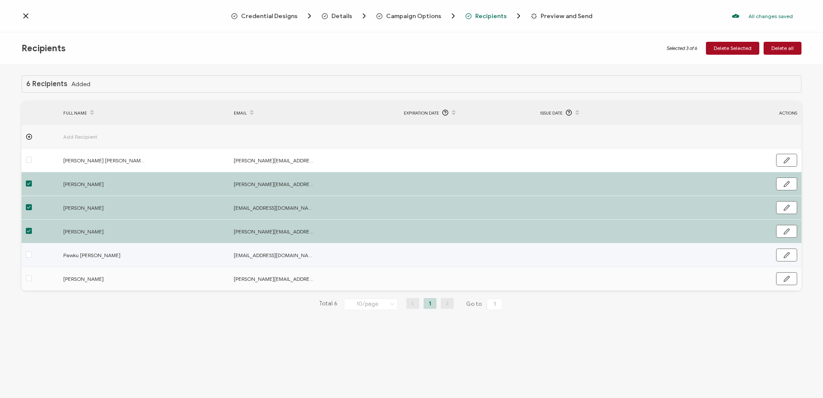
drag, startPoint x: 27, startPoint y: 250, endPoint x: 31, endPoint y: 273, distance: 23.6
click at [27, 251] on label at bounding box center [29, 255] width 6 height 10
click at [32, 251] on input "checkbox" at bounding box center [32, 251] width 0 height 0
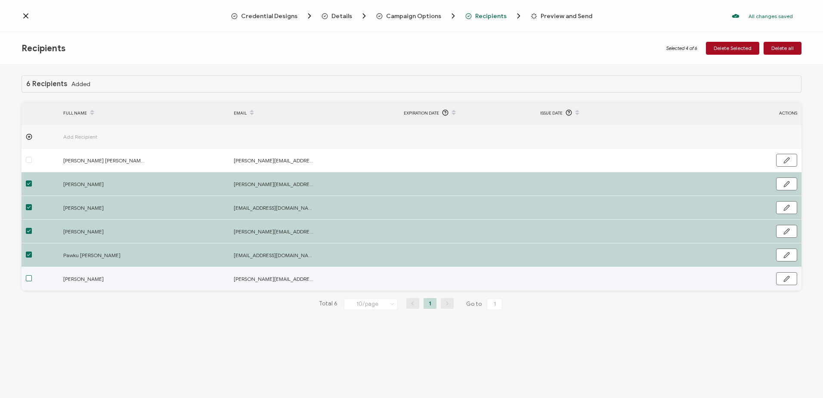
click at [29, 280] on span at bounding box center [29, 278] width 6 height 6
click at [32, 275] on input "checkbox" at bounding box center [32, 275] width 0 height 0
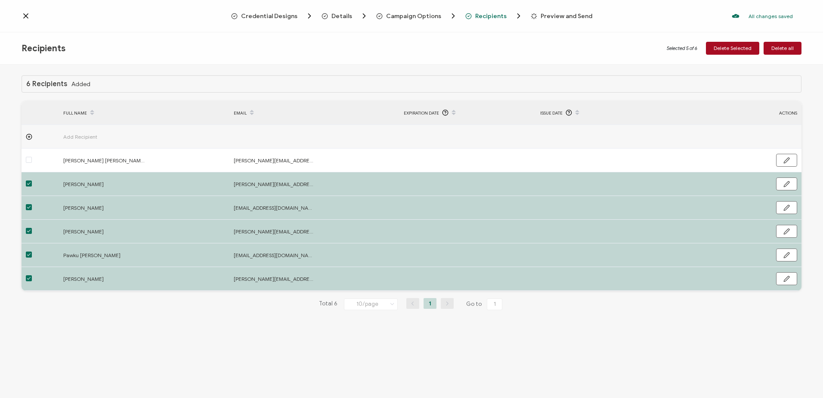
click at [741, 49] on span "Delete Selected" at bounding box center [733, 48] width 38 height 5
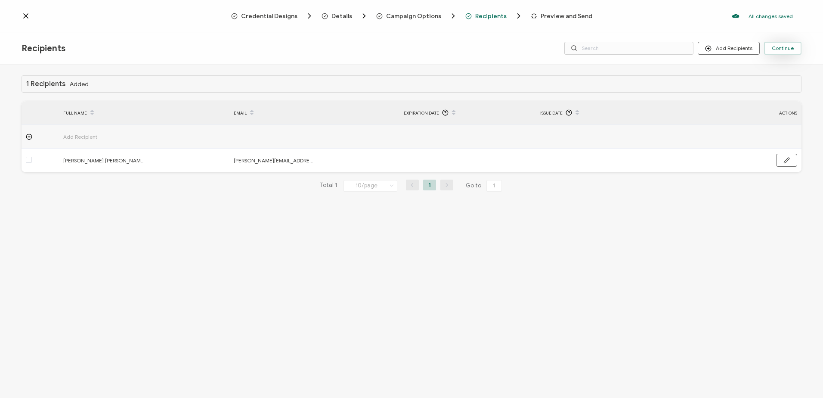
click at [795, 47] on button "Continue" at bounding box center [782, 48] width 37 height 13
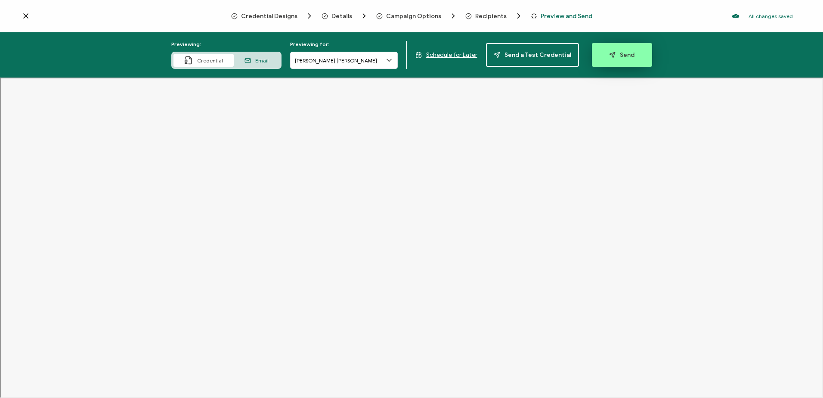
click at [631, 50] on button "Send" at bounding box center [622, 55] width 60 height 24
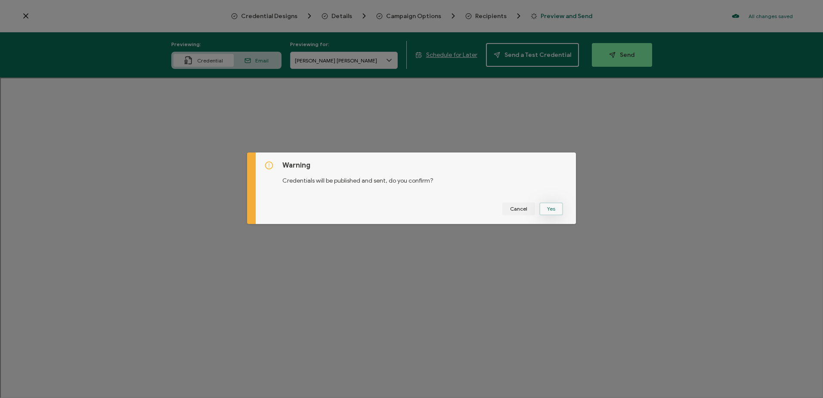
click at [544, 210] on button "Yes" at bounding box center [551, 208] width 24 height 13
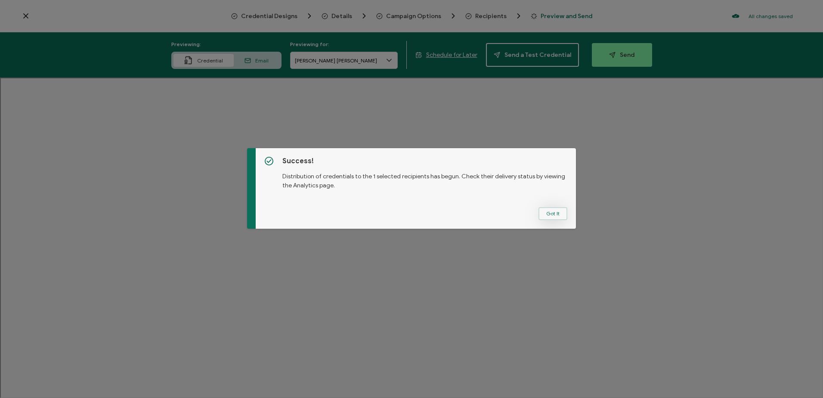
click at [551, 214] on button "Got It" at bounding box center [553, 213] width 29 height 13
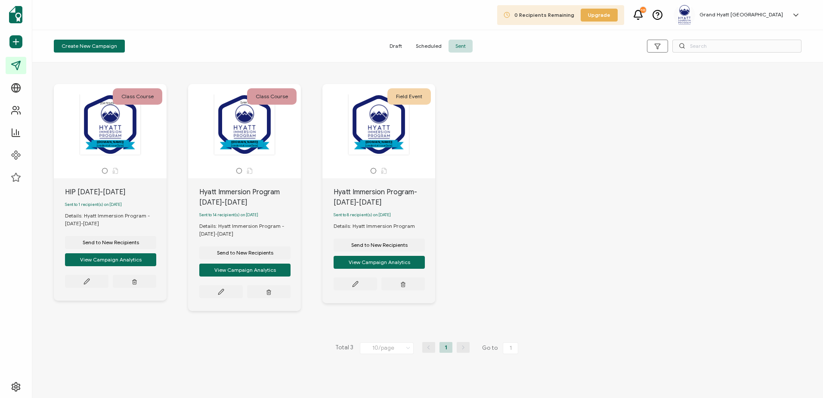
click at [642, 17] on icon at bounding box center [638, 13] width 8 height 7
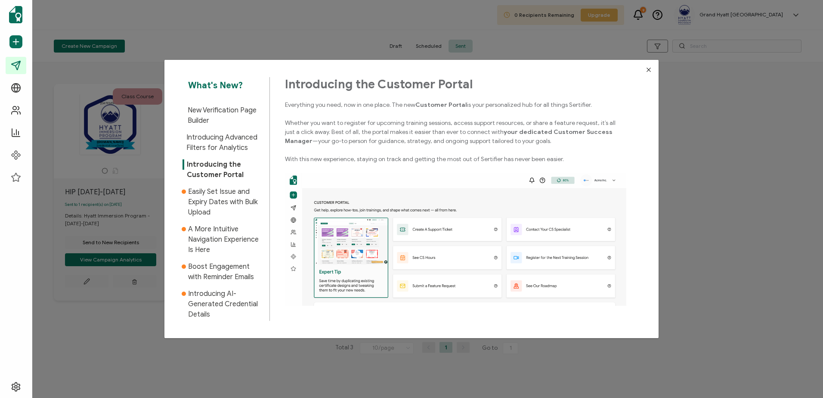
click at [214, 198] on span "Easily Set Issue and Expiry Dates with Bulk Upload" at bounding box center [225, 201] width 75 height 31
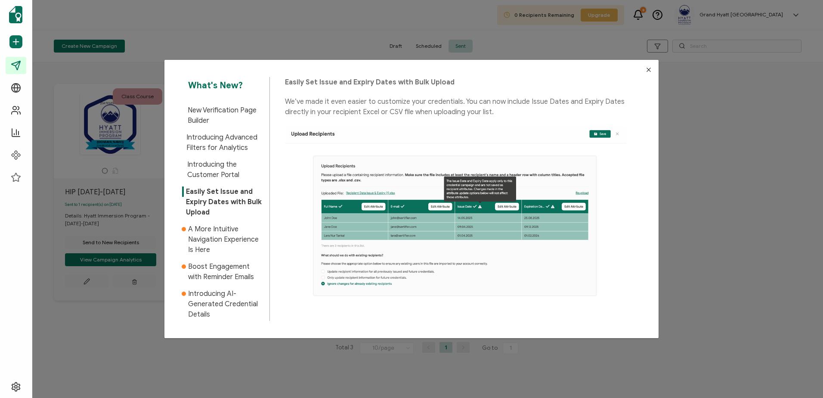
click at [205, 229] on span "A More Intuitive Navigation Experience Is Here" at bounding box center [225, 239] width 75 height 31
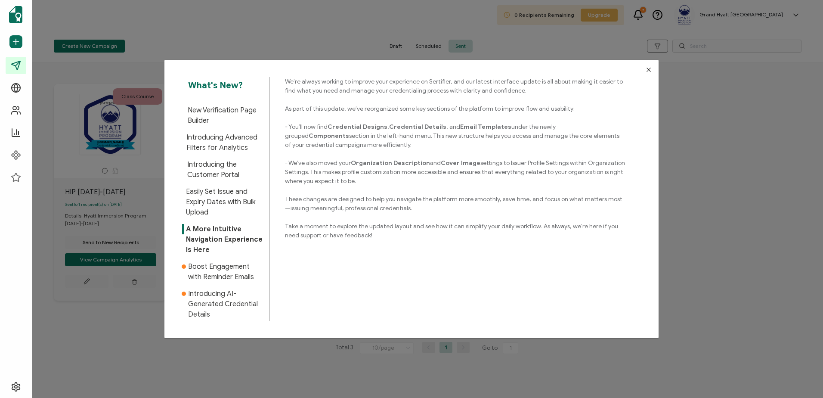
drag, startPoint x: 209, startPoint y: 273, endPoint x: 214, endPoint y: 297, distance: 24.6
click at [209, 273] on span "Boost Engagement with Reminder Emails" at bounding box center [225, 271] width 75 height 21
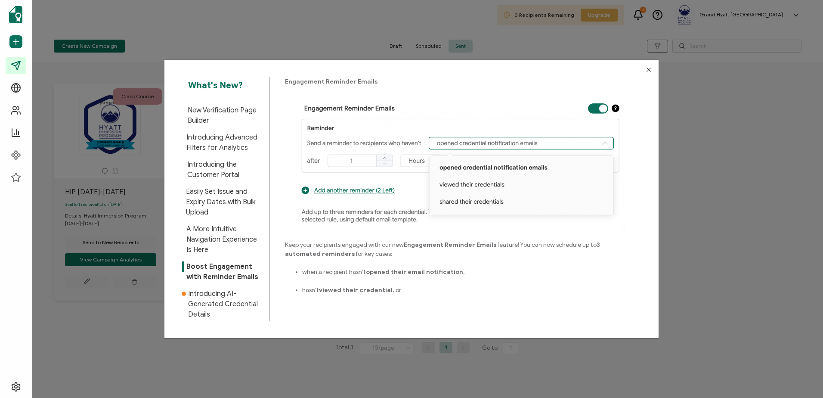
click at [648, 71] on icon "Close" at bounding box center [648, 69] width 7 height 7
